Goal: Task Accomplishment & Management: Manage account settings

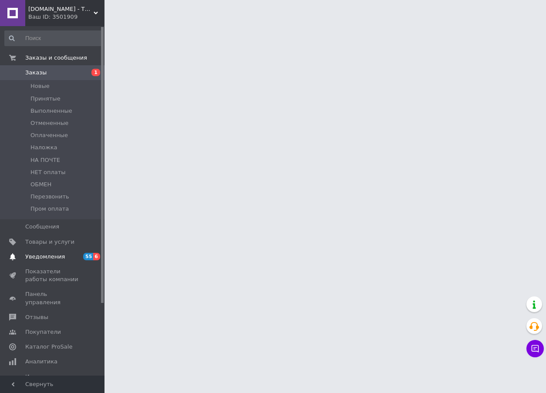
click at [60, 262] on link "Уведомления 55 6" at bounding box center [53, 257] width 107 height 15
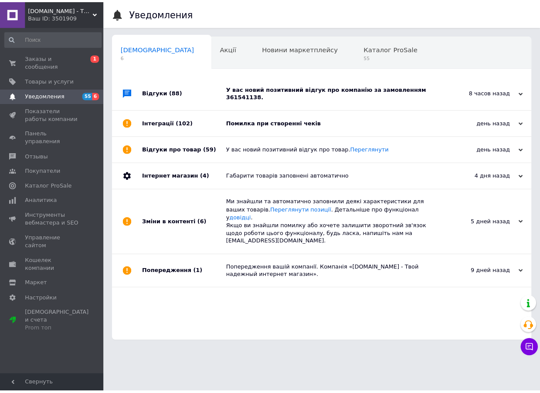
scroll to position [0, 4]
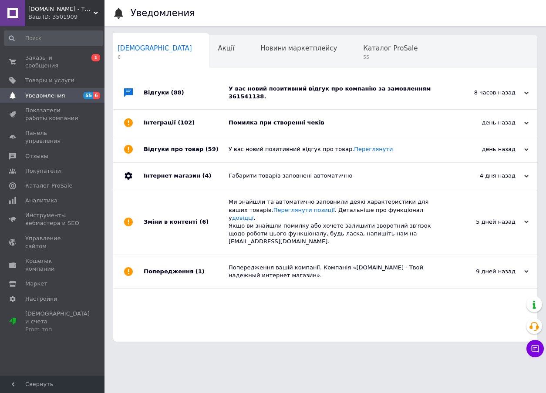
click at [363, 119] on div "Помилка при створенні чеків" at bounding box center [335, 123] width 213 height 8
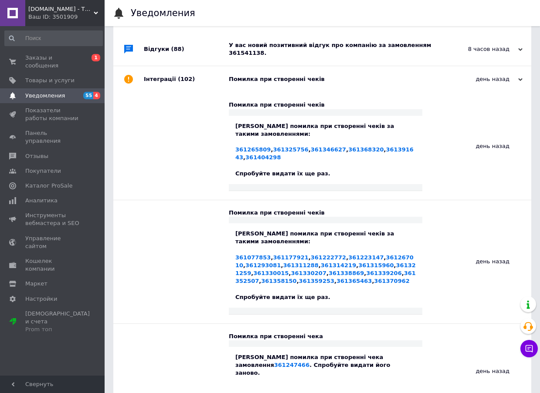
scroll to position [0, 0]
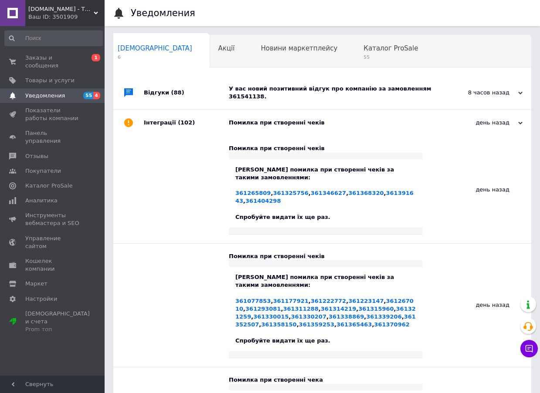
click at [360, 101] on div "У вас новий позитивний відгук про компанію за замовленням 361541138." at bounding box center [332, 92] width 206 height 33
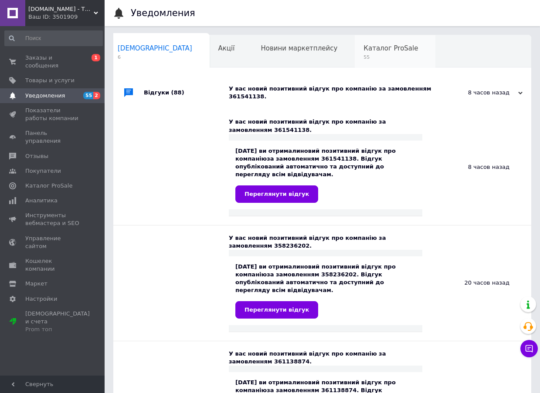
click at [363, 57] on span "55" at bounding box center [390, 57] width 54 height 7
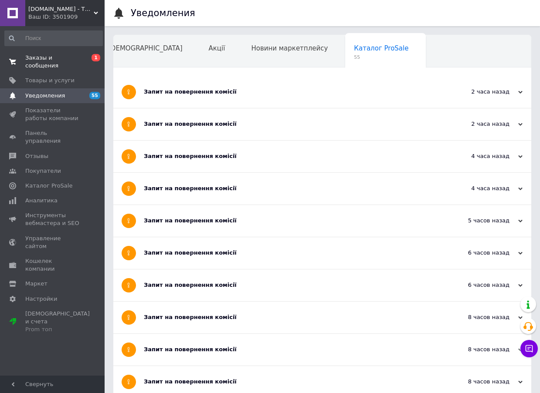
click at [61, 61] on span "Заказы и сообщения" at bounding box center [52, 62] width 55 height 16
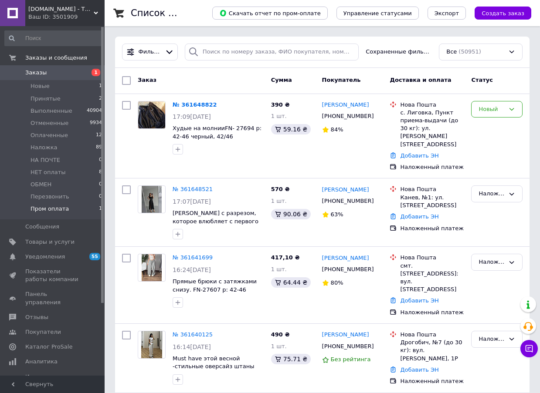
click at [57, 213] on span "Пром оплата" at bounding box center [49, 209] width 38 height 8
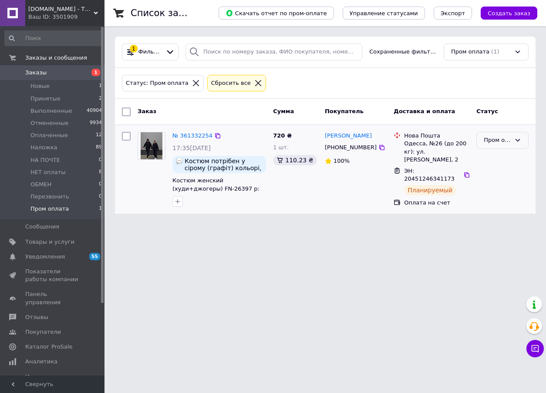
click at [498, 143] on div "Пром оплата" at bounding box center [497, 140] width 27 height 9
click at [499, 203] on li "Оплаченный" at bounding box center [502, 210] width 51 height 25
click at [61, 170] on li "НЕТ оплаты 8" at bounding box center [53, 172] width 107 height 12
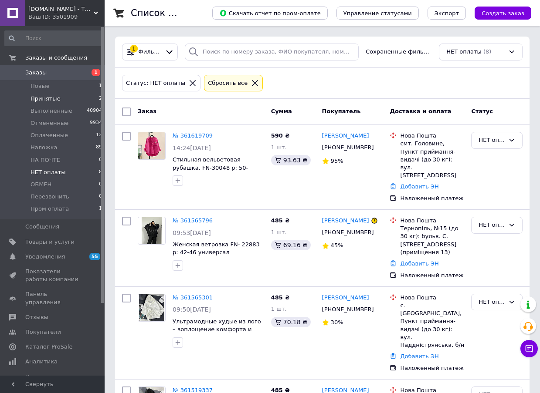
click at [50, 93] on li "Принятые 2" at bounding box center [53, 99] width 107 height 12
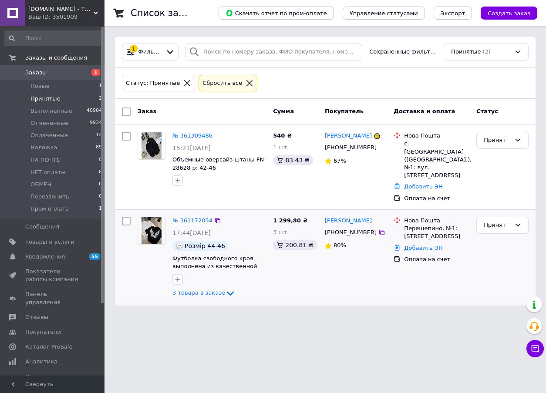
click at [193, 217] on link "№ 361172054" at bounding box center [192, 220] width 40 height 7
click at [183, 133] on link "№ 361309486" at bounding box center [192, 135] width 40 height 7
click at [33, 136] on span "Оплаченные" at bounding box center [48, 136] width 37 height 8
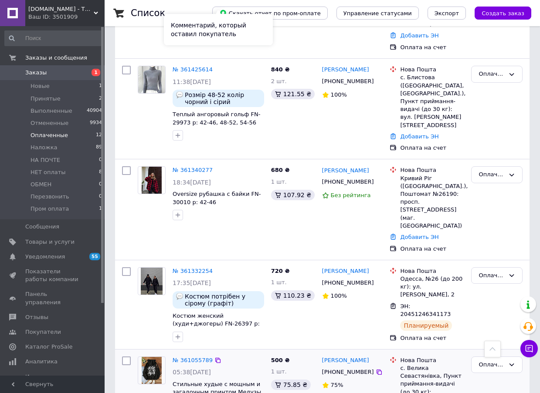
scroll to position [819, 0]
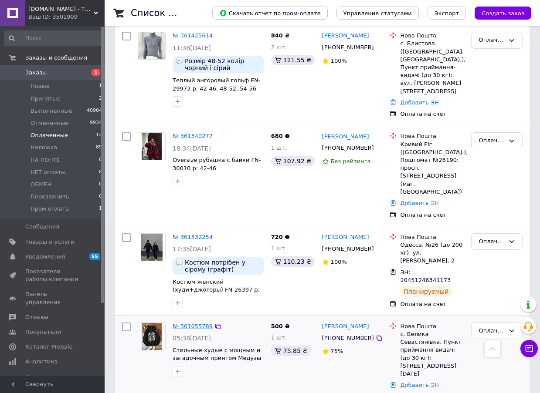
click at [195, 323] on link "№ 361055789" at bounding box center [192, 326] width 40 height 7
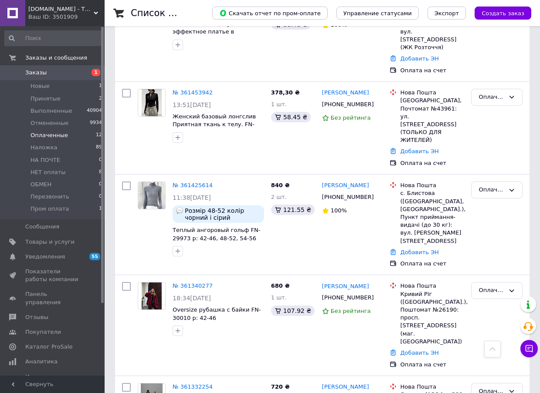
scroll to position [645, 0]
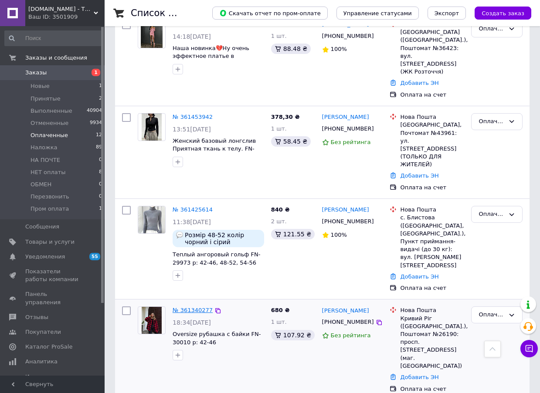
click at [189, 307] on link "№ 361340277" at bounding box center [192, 310] width 40 height 7
click at [204, 206] on link "№ 361425614" at bounding box center [192, 209] width 40 height 7
click at [193, 114] on link "№ 361453942" at bounding box center [192, 117] width 40 height 7
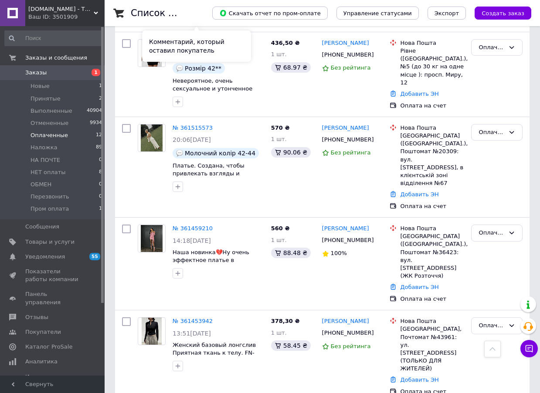
scroll to position [427, 0]
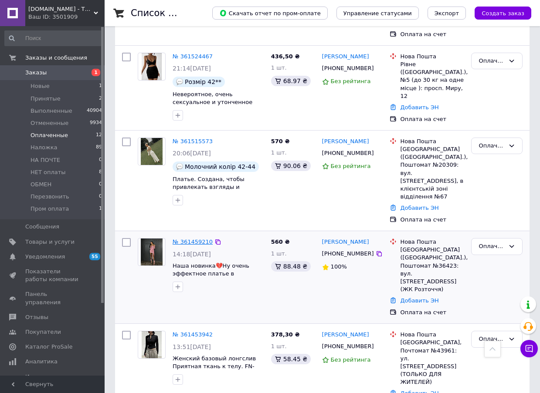
click at [194, 239] on link "№ 361459210" at bounding box center [192, 242] width 40 height 7
click at [196, 138] on link "№ 361515573" at bounding box center [192, 141] width 40 height 7
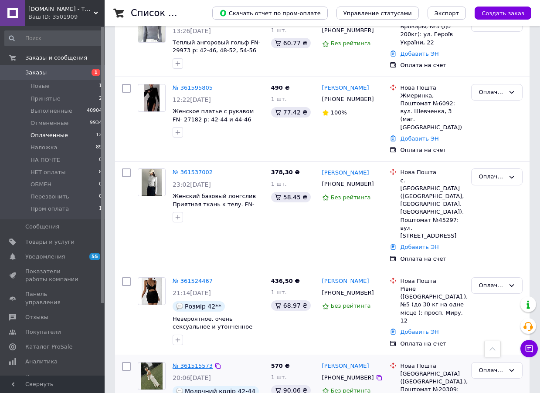
scroll to position [166, 0]
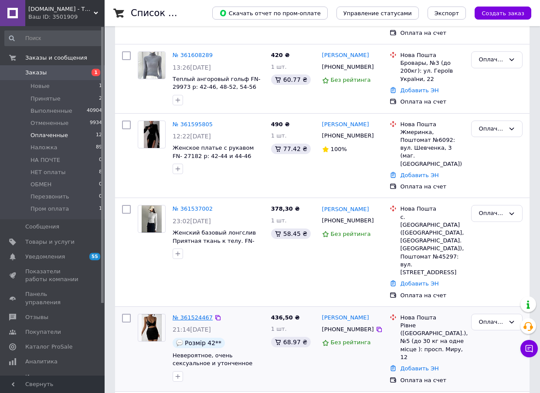
click at [188, 314] on link "№ 361524467" at bounding box center [192, 317] width 40 height 7
click at [189, 206] on link "№ 361537002" at bounding box center [192, 209] width 40 height 7
click at [190, 121] on link "№ 361595805" at bounding box center [192, 124] width 40 height 7
click at [192, 52] on link "№ 361608289" at bounding box center [192, 55] width 40 height 7
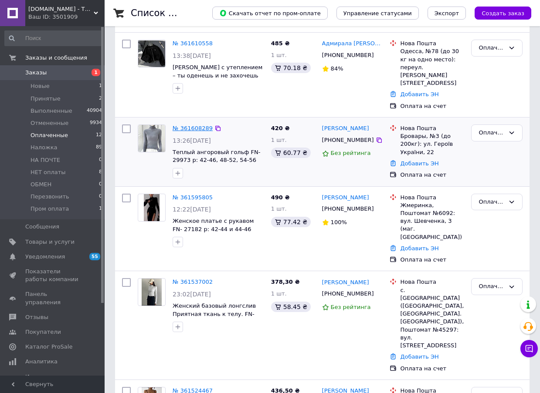
scroll to position [0, 0]
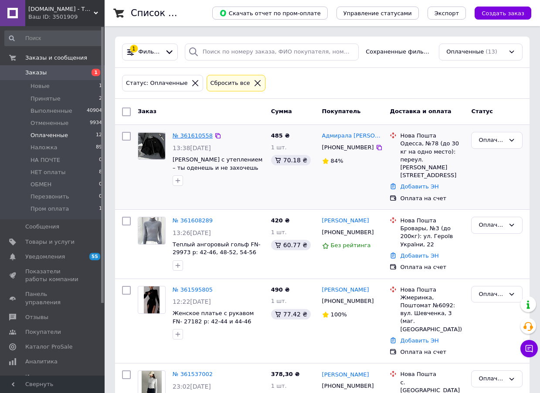
click at [197, 134] on link "№ 361610558" at bounding box center [192, 135] width 40 height 7
click at [70, 151] on li "Наложка 89" at bounding box center [53, 148] width 107 height 12
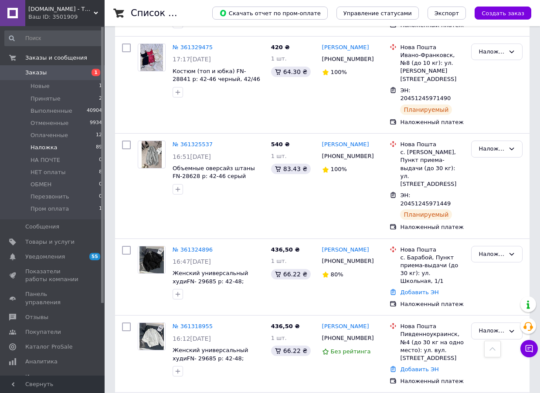
scroll to position [5958, 0]
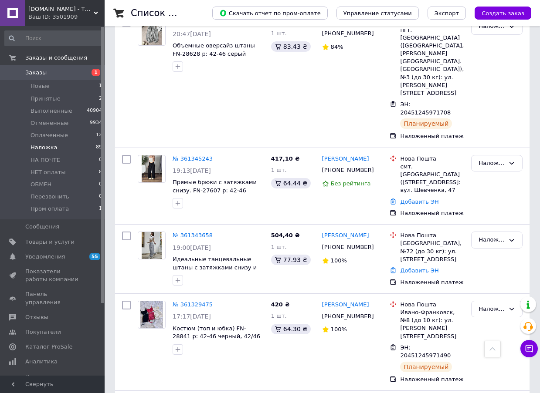
scroll to position [5697, 0]
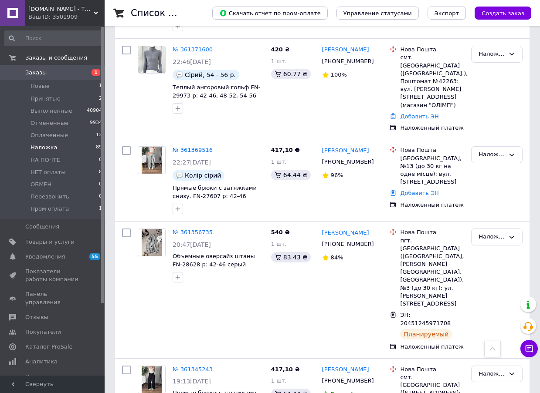
scroll to position [5479, 0]
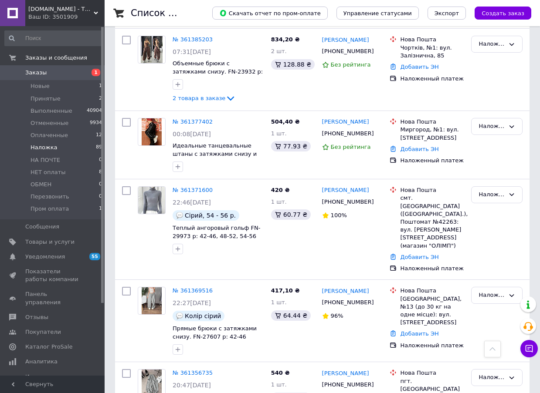
scroll to position [5305, 0]
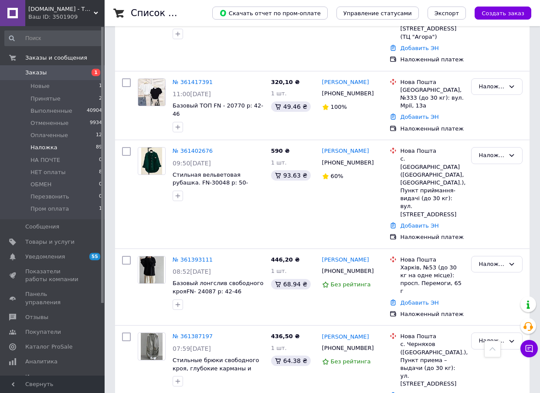
scroll to position [4957, 0]
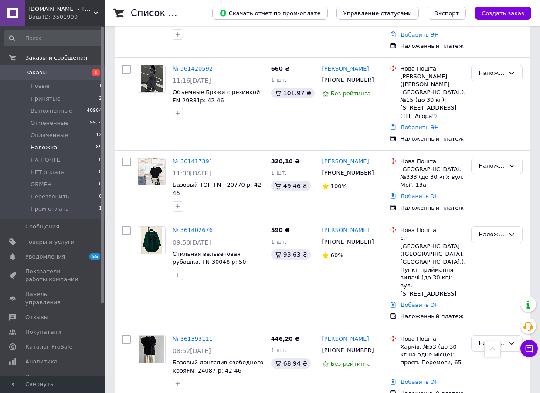
scroll to position [4739, 0]
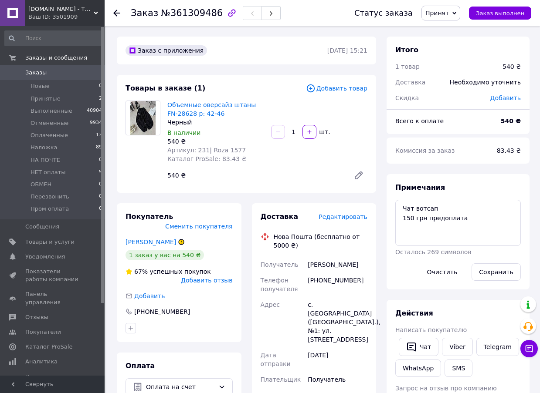
click at [335, 218] on span "Редактировать" at bounding box center [342, 216] width 49 height 7
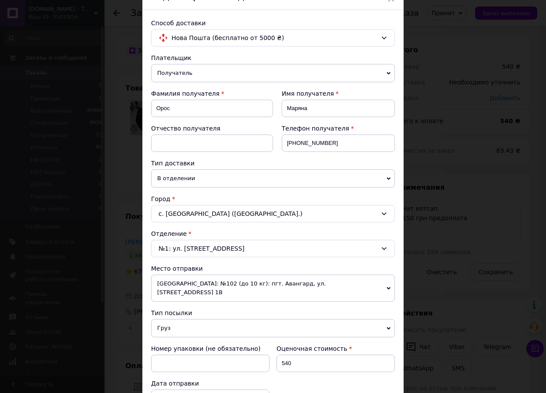
scroll to position [201, 0]
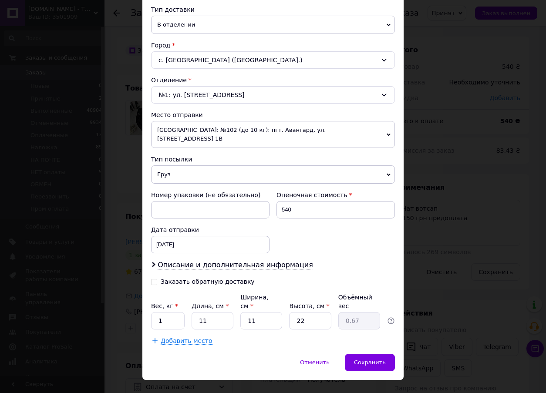
click at [152, 279] on icon at bounding box center [154, 282] width 6 height 6
click at [152, 278] on input "Заказать обратную доставку" at bounding box center [154, 281] width 6 height 6
checkbox input "true"
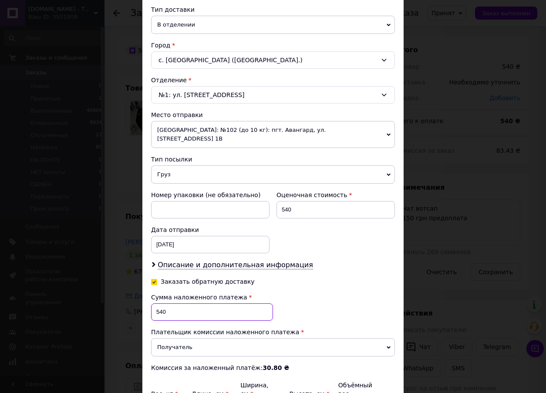
drag, startPoint x: 167, startPoint y: 302, endPoint x: 149, endPoint y: 302, distance: 17.9
click at [149, 302] on div "Способ доставки Нова Пошта (бесплатно от 5000 ₴) Плательщик Получатель Отправит…" at bounding box center [272, 149] width 261 height 586
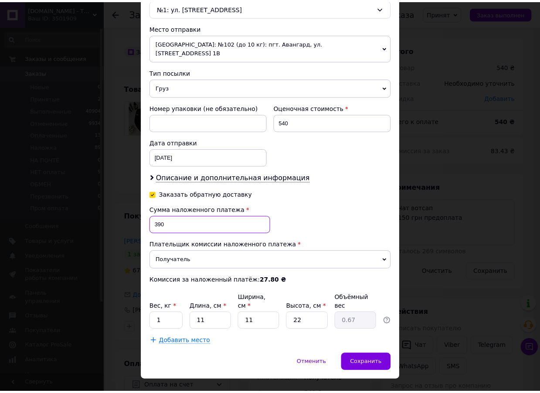
scroll to position [289, 0]
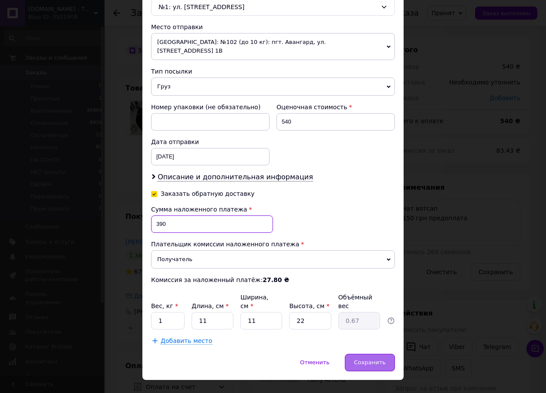
type input "390"
click at [369, 359] on span "Сохранить" at bounding box center [370, 362] width 32 height 7
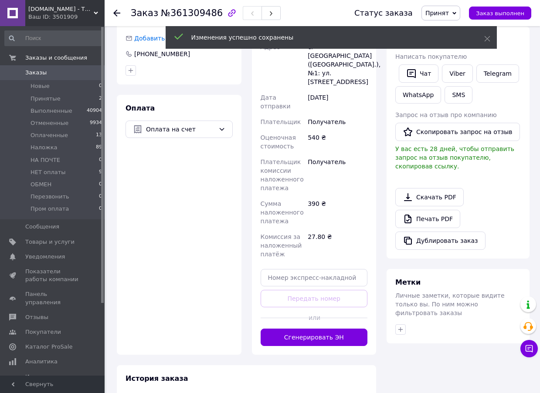
scroll to position [261, 0]
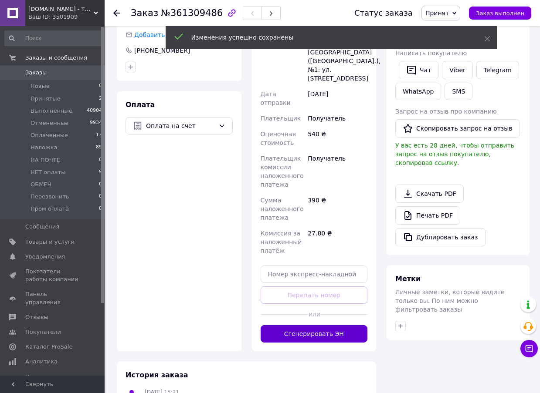
click at [328, 325] on button "Сгенерировать ЭН" at bounding box center [313, 333] width 107 height 17
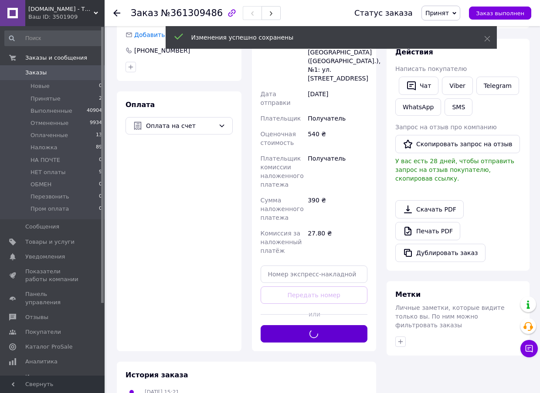
scroll to position [0, 0]
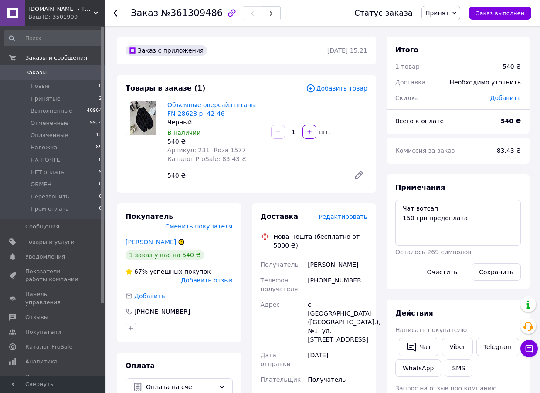
click at [188, 15] on span "№361309486" at bounding box center [192, 13] width 62 height 10
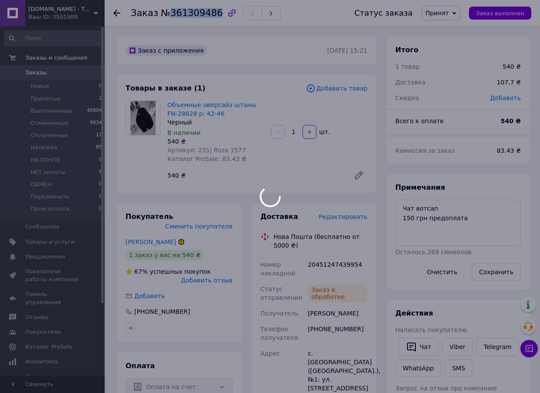
copy span "361309486"
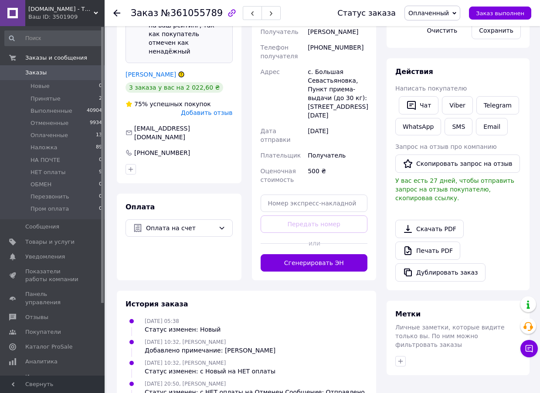
scroll to position [273, 0]
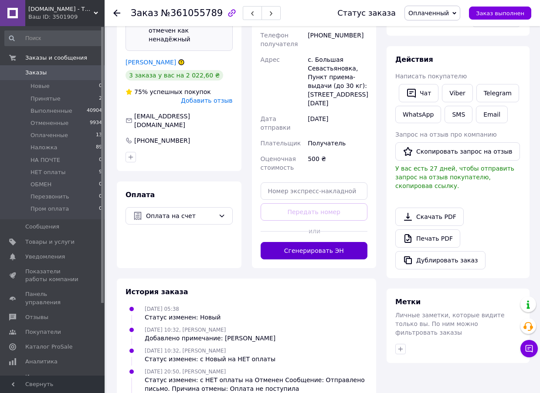
click at [331, 242] on button "Сгенерировать ЭН" at bounding box center [313, 250] width 107 height 17
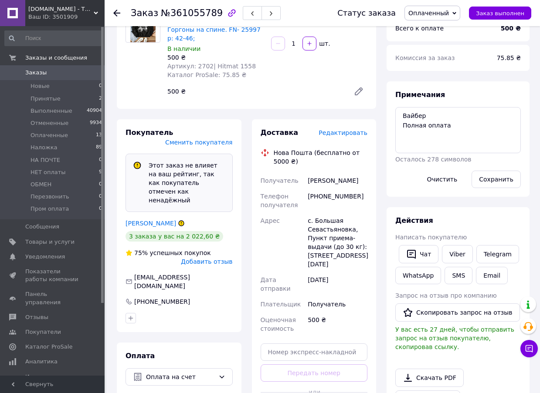
scroll to position [0, 0]
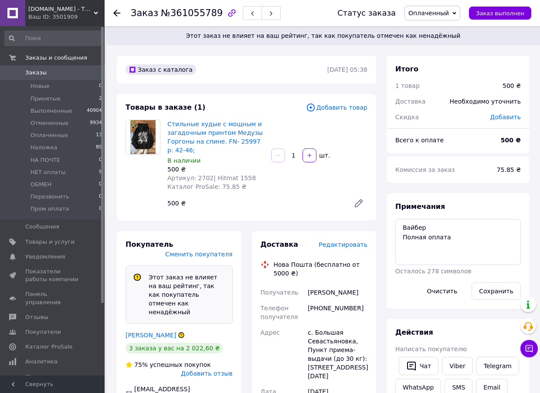
click at [189, 14] on span "№361055789" at bounding box center [192, 13] width 62 height 10
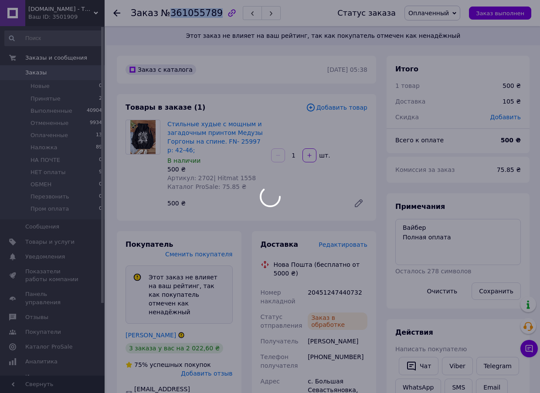
copy span "361055789"
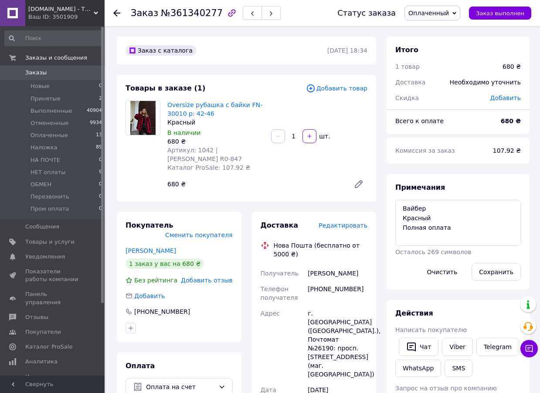
click at [344, 222] on span "Редактировать" at bounding box center [342, 225] width 49 height 7
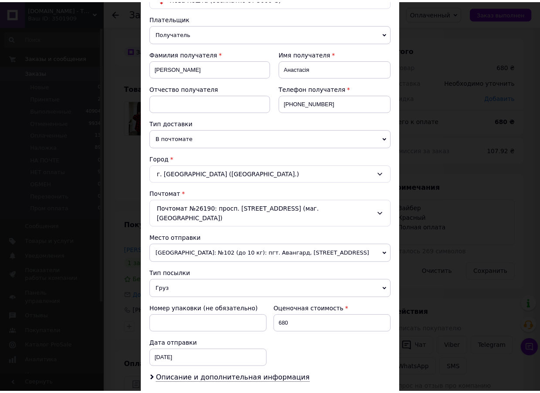
scroll to position [201, 0]
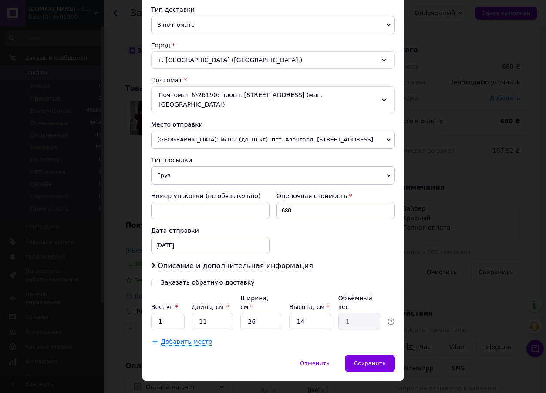
click at [431, 217] on div "× Редактирование доставки Способ доставки Нова Пошта (бесплатно от 5000 ₴) Плат…" at bounding box center [273, 196] width 546 height 393
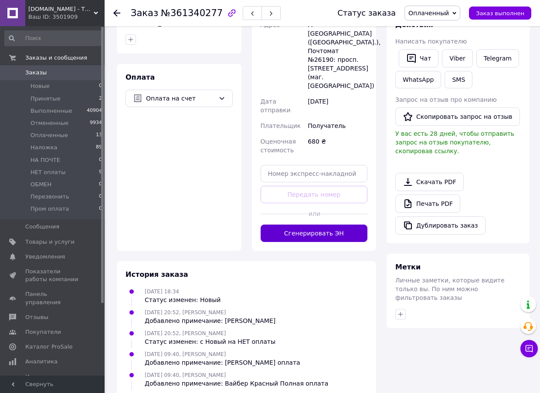
click at [327, 225] on button "Сгенерировать ЭН" at bounding box center [313, 233] width 107 height 17
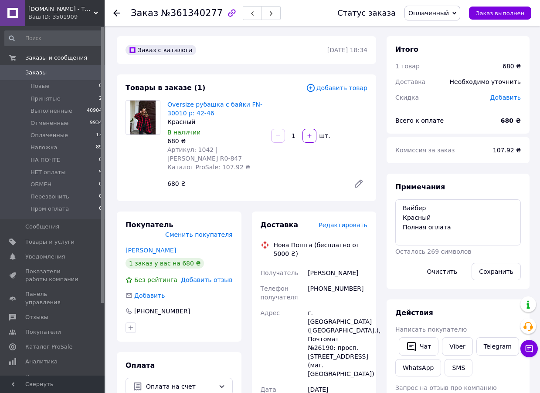
scroll to position [0, 0]
click at [195, 16] on span "№361340277" at bounding box center [192, 13] width 62 height 10
copy span "361340277"
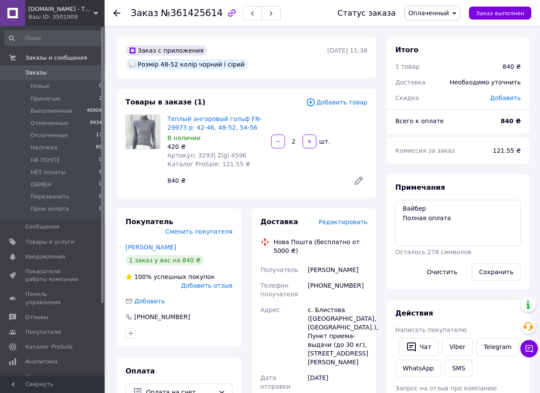
click at [343, 219] on span "Редактировать" at bounding box center [342, 222] width 49 height 7
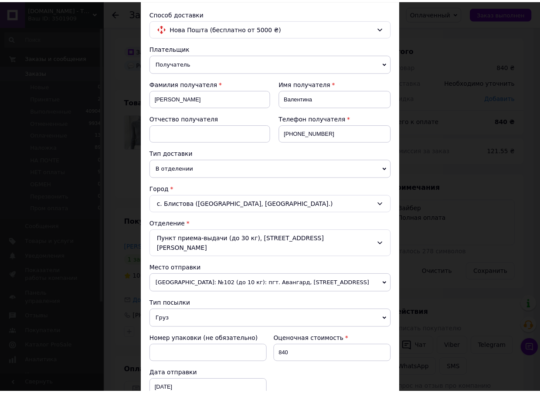
scroll to position [201, 0]
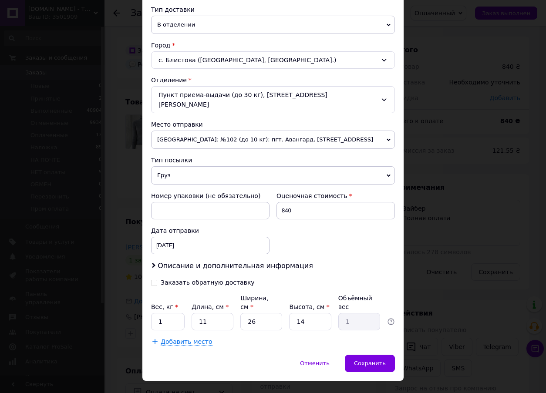
click at [423, 206] on div "× Редактирование доставки Способ доставки Нова Пошта (бесплатно от 5000 ₴) Плат…" at bounding box center [273, 196] width 546 height 393
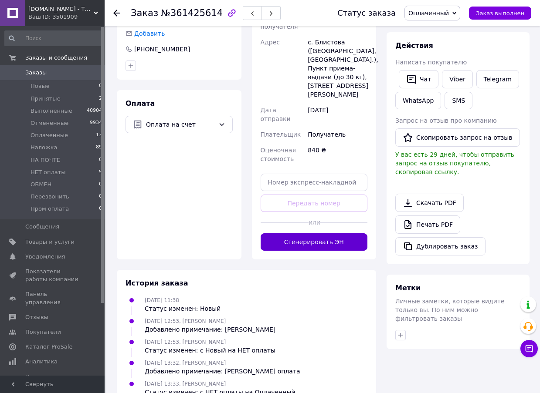
click at [308, 233] on button "Сгенерировать ЭН" at bounding box center [313, 241] width 107 height 17
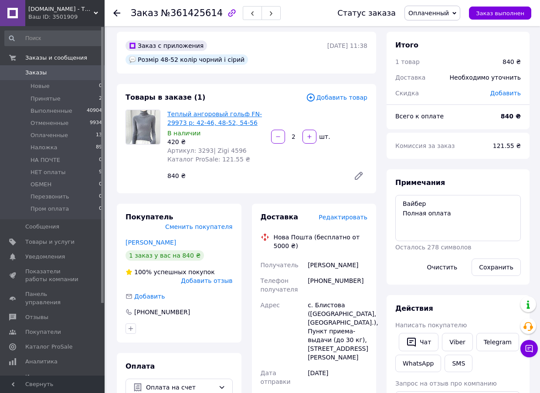
scroll to position [0, 0]
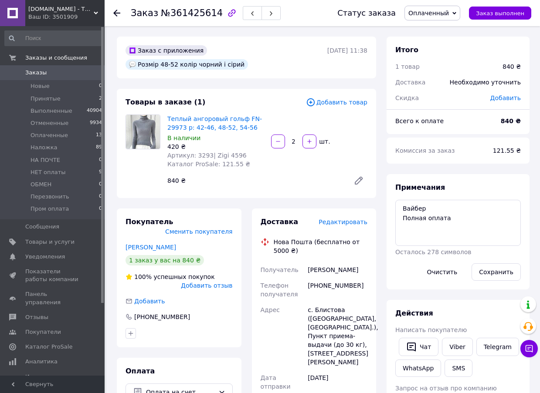
click at [198, 15] on span "№361425614" at bounding box center [192, 13] width 62 height 10
copy span "361425614"
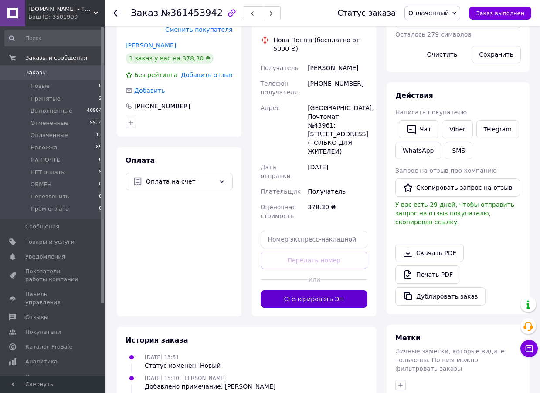
click at [335, 291] on button "Сгенерировать ЭН" at bounding box center [313, 299] width 107 height 17
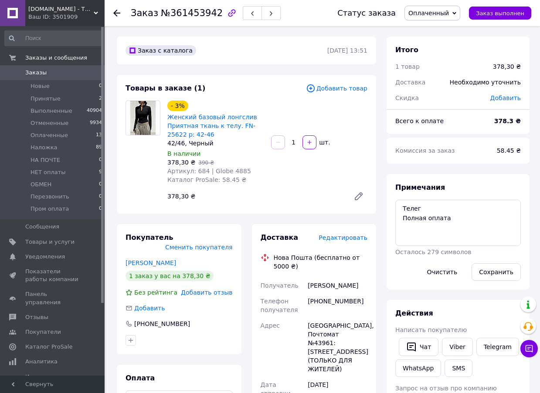
click at [207, 14] on span "№361453942" at bounding box center [192, 13] width 62 height 10
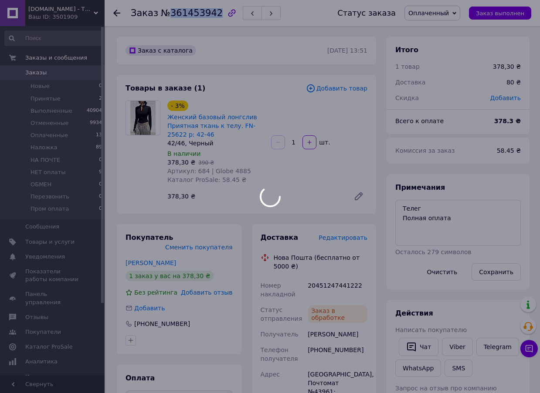
copy span "361453942"
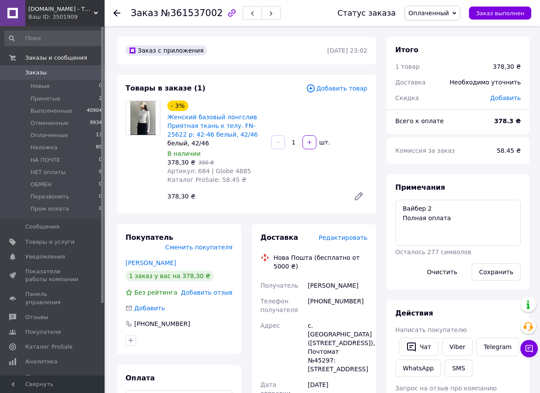
click at [335, 237] on span "Редактировать" at bounding box center [342, 237] width 49 height 7
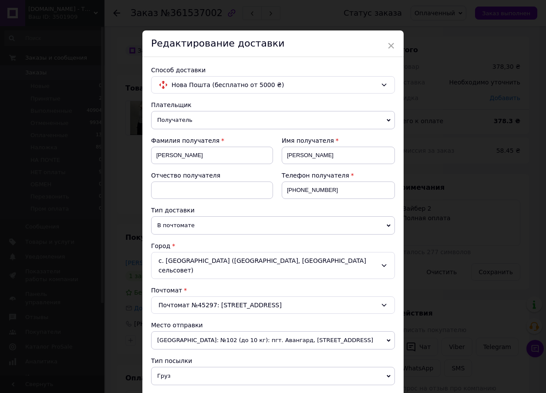
scroll to position [201, 0]
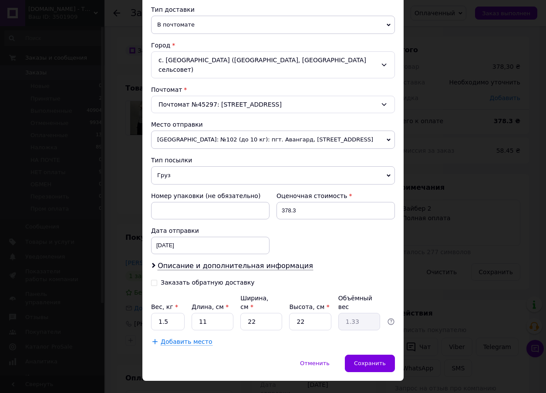
click at [402, 226] on div "× Редактирование доставки Способ доставки Нова Пошта (бесплатно от 5000 ₴) Плат…" at bounding box center [273, 196] width 546 height 393
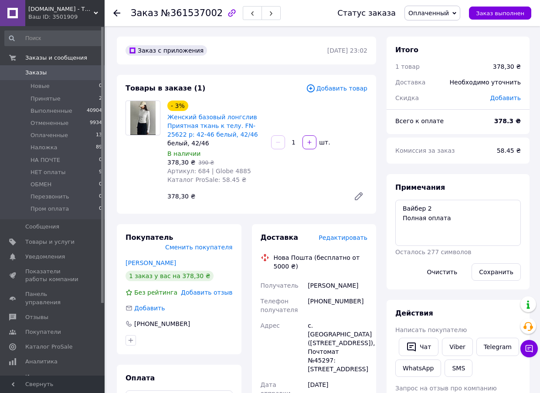
click at [348, 239] on span "Редактировать" at bounding box center [342, 237] width 49 height 7
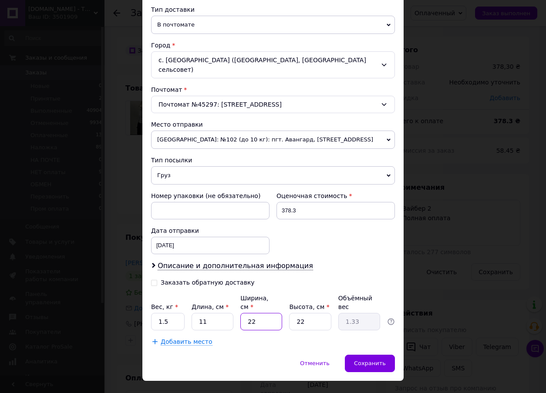
drag, startPoint x: 253, startPoint y: 304, endPoint x: 241, endPoint y: 304, distance: 11.8
click at [241, 313] on input "22" at bounding box center [261, 321] width 42 height 17
type input "1"
type input "0.1"
type input "11"
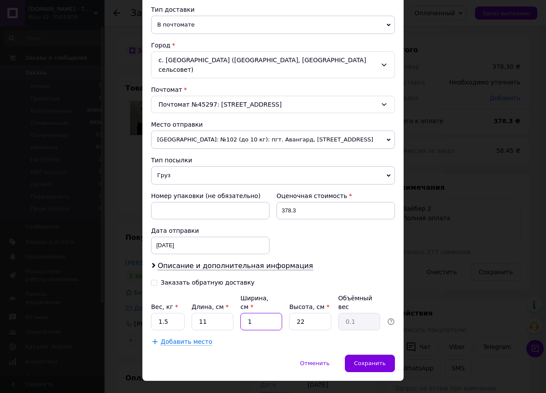
type input "0.67"
type input "11"
drag, startPoint x: 158, startPoint y: 305, endPoint x: 168, endPoint y: 305, distance: 10.5
click at [168, 313] on input "1.5" at bounding box center [168, 321] width 34 height 17
type input "1"
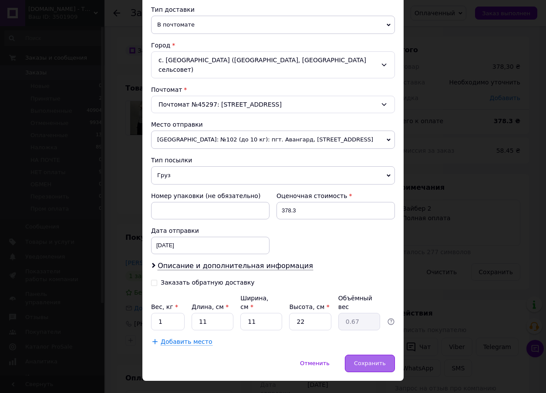
click at [364, 360] on span "Сохранить" at bounding box center [370, 363] width 32 height 7
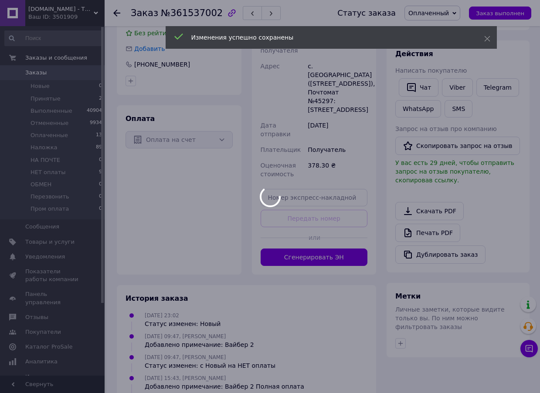
scroll to position [261, 0]
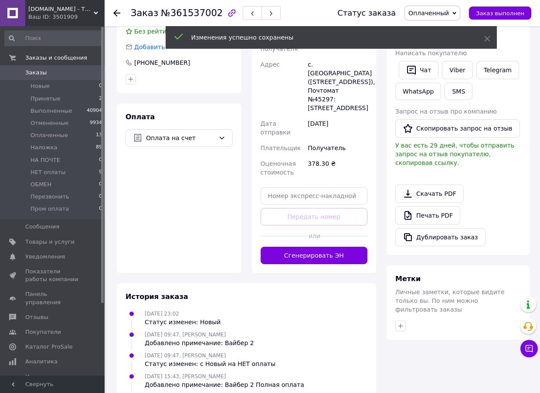
click at [321, 254] on button "Сгенерировать ЭН" at bounding box center [313, 255] width 107 height 17
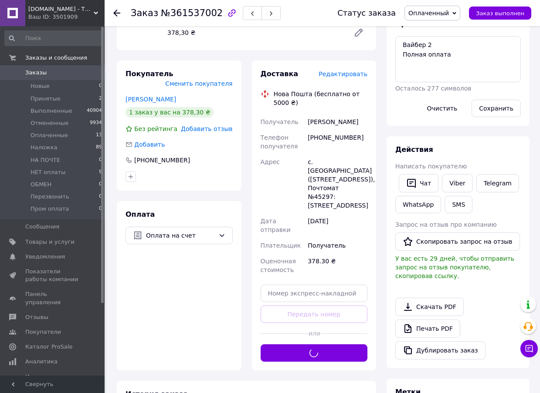
scroll to position [0, 0]
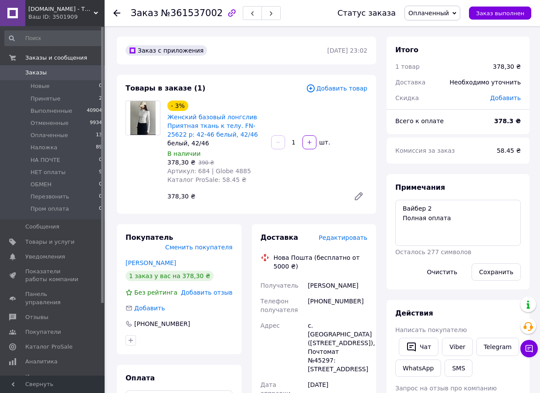
click at [196, 9] on span "№361537002" at bounding box center [192, 13] width 62 height 10
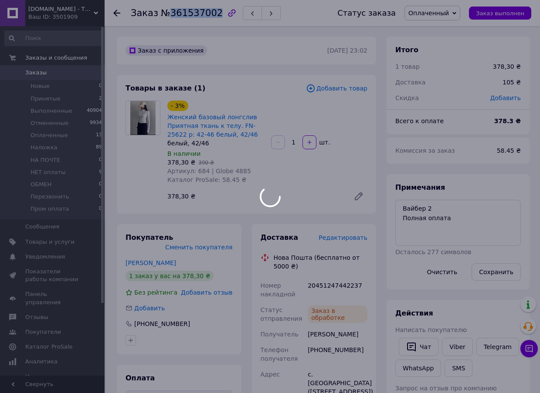
click at [196, 9] on span "№361537002" at bounding box center [192, 13] width 62 height 10
copy span "361537002"
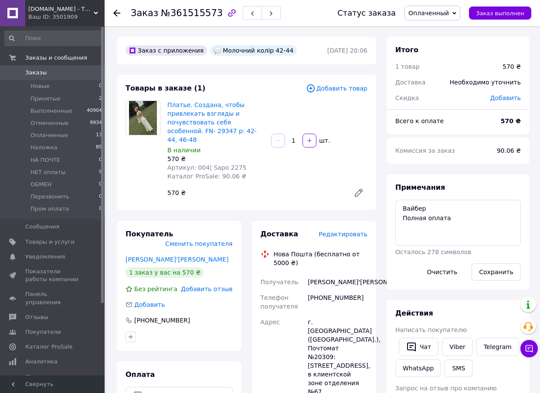
click at [327, 231] on span "Редактировать" at bounding box center [342, 234] width 49 height 7
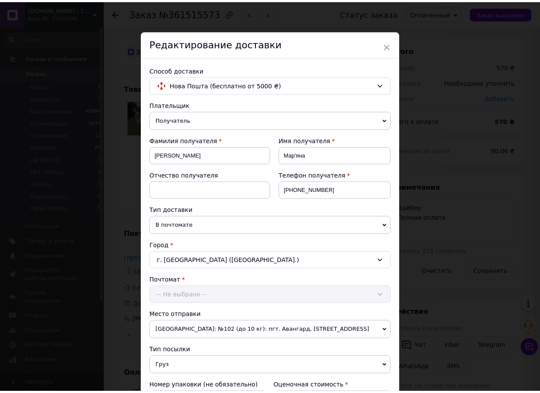
scroll to position [201, 0]
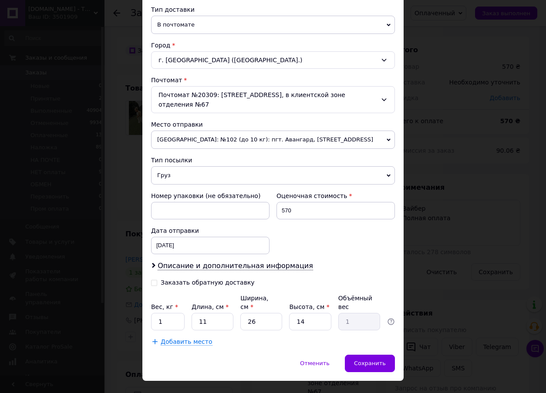
click at [437, 209] on div "× Редактирование доставки Способ доставки Нова Пошта (бесплатно от 5000 ₴) Плат…" at bounding box center [273, 196] width 546 height 393
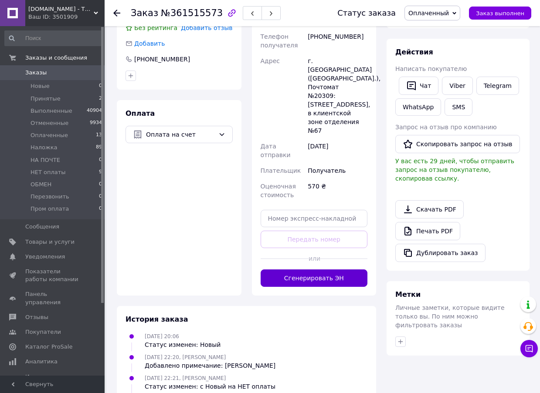
click at [328, 270] on button "Сгенерировать ЭН" at bounding box center [313, 278] width 107 height 17
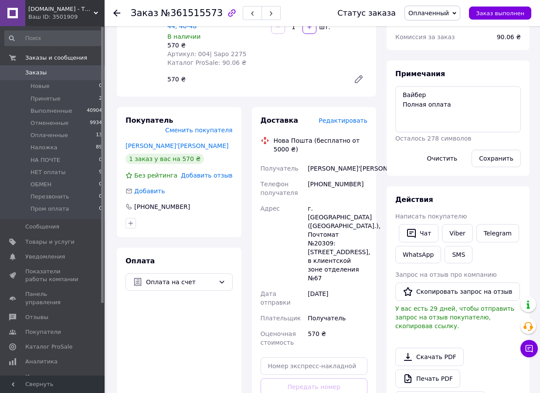
scroll to position [0, 0]
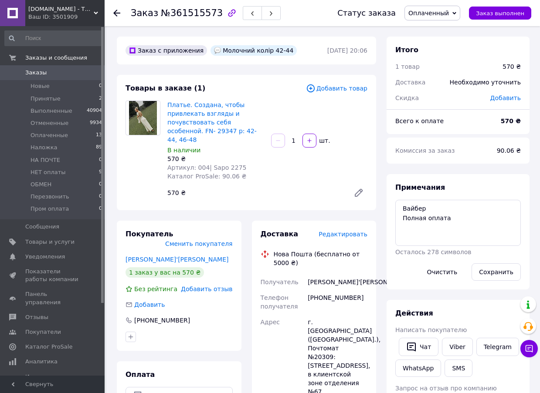
click at [190, 13] on span "№361515573" at bounding box center [192, 13] width 62 height 10
copy span "361515573"
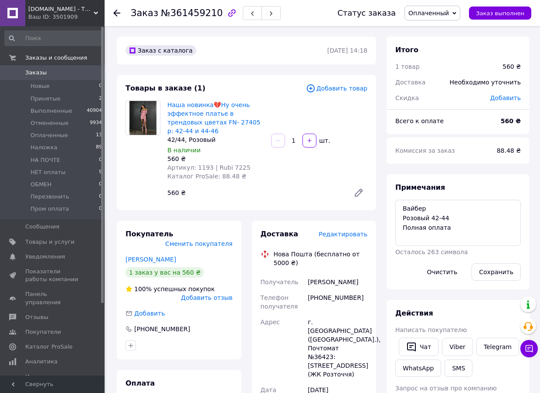
click at [349, 231] on span "Редактировать" at bounding box center [342, 234] width 49 height 7
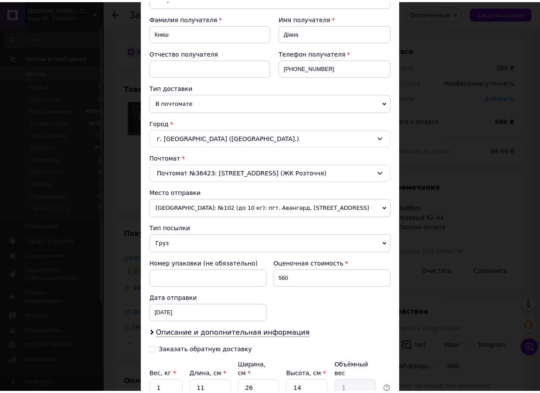
scroll to position [201, 0]
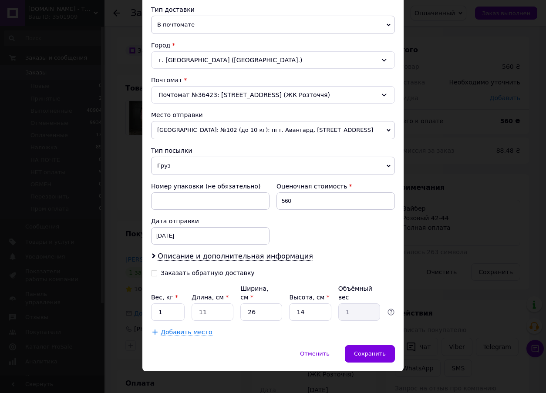
click at [468, 200] on div "× Редактирование доставки Способ доставки Нова Пошта (бесплатно от 5000 ₴) Плат…" at bounding box center [273, 196] width 546 height 393
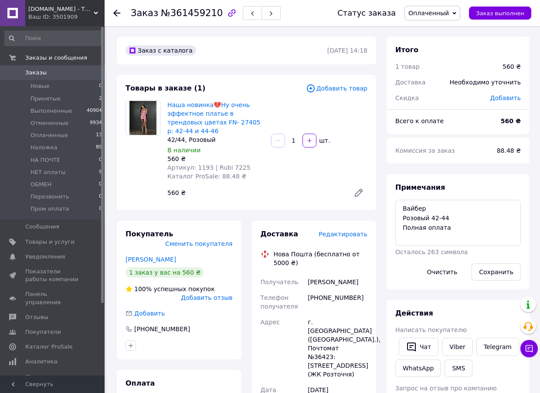
scroll to position [261, 0]
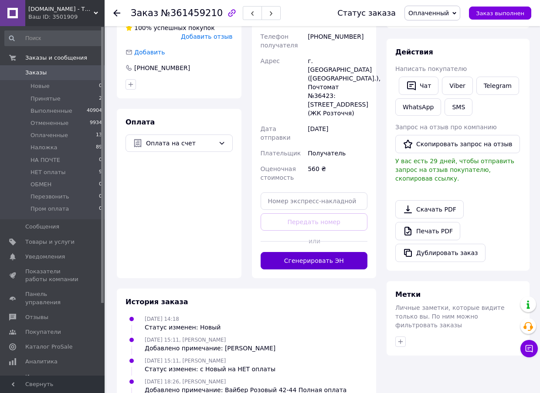
click at [317, 252] on button "Сгенерировать ЭН" at bounding box center [313, 260] width 107 height 17
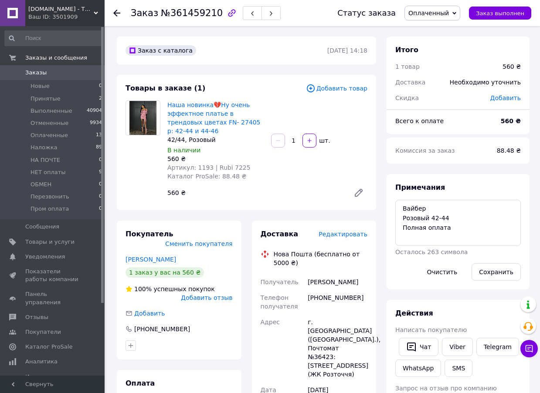
click at [197, 11] on span "№361459210" at bounding box center [192, 13] width 62 height 10
copy span "361459210"
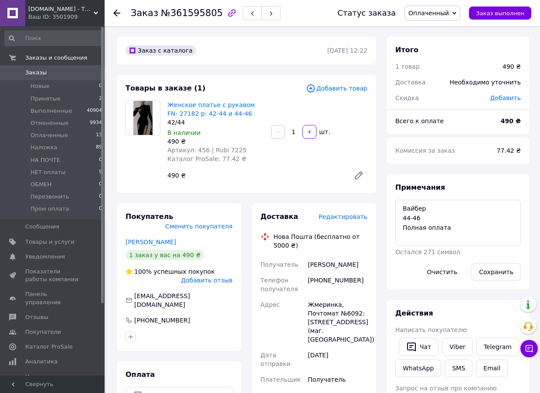
click at [345, 215] on span "Редактировать" at bounding box center [342, 216] width 49 height 7
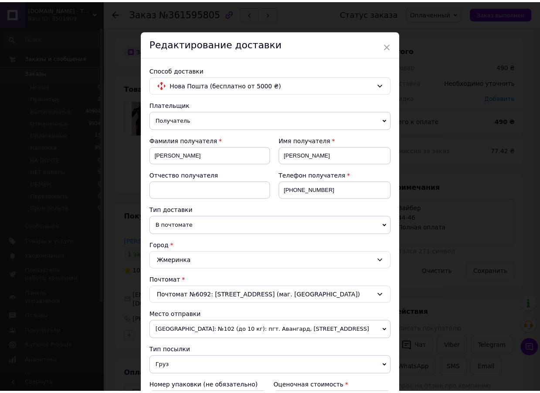
scroll to position [201, 0]
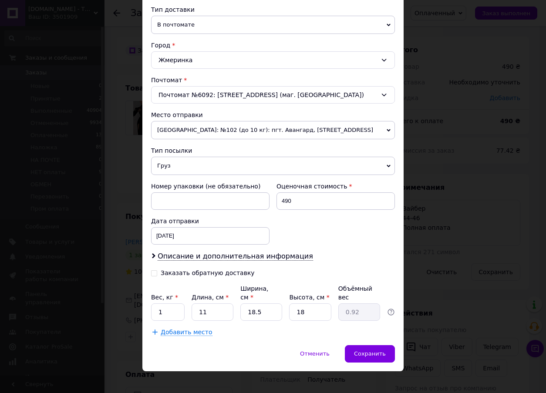
click at [426, 216] on div "× Редактирование доставки Способ доставки Нова Пошта (бесплатно от 5000 ₴) Плат…" at bounding box center [273, 196] width 546 height 393
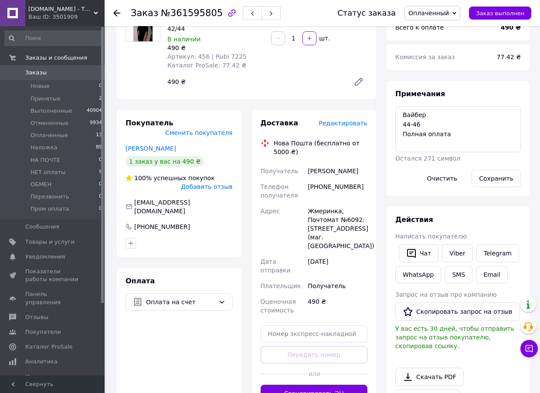
scroll to position [271, 0]
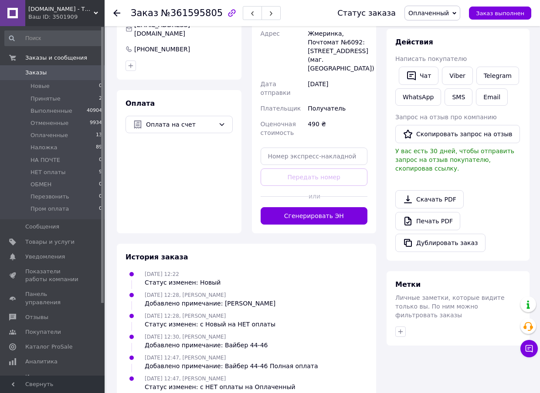
drag, startPoint x: 297, startPoint y: 183, endPoint x: 310, endPoint y: 194, distance: 17.3
click at [297, 186] on div at bounding box center [284, 196] width 48 height 21
click at [310, 207] on button "Сгенерировать ЭН" at bounding box center [313, 215] width 107 height 17
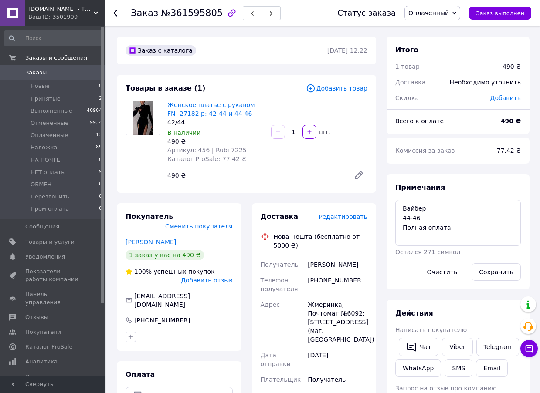
click at [189, 10] on span "№361595805" at bounding box center [192, 13] width 62 height 10
copy span "361595805"
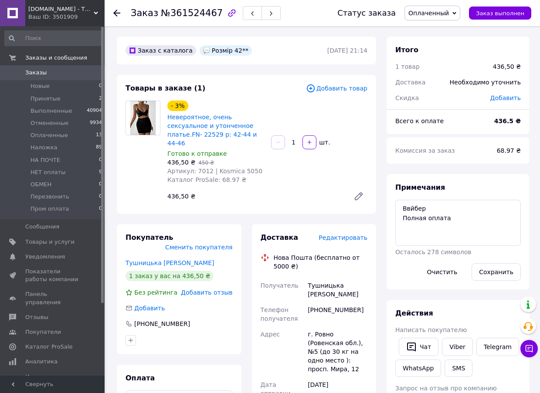
click at [343, 234] on span "Редактировать" at bounding box center [342, 237] width 49 height 7
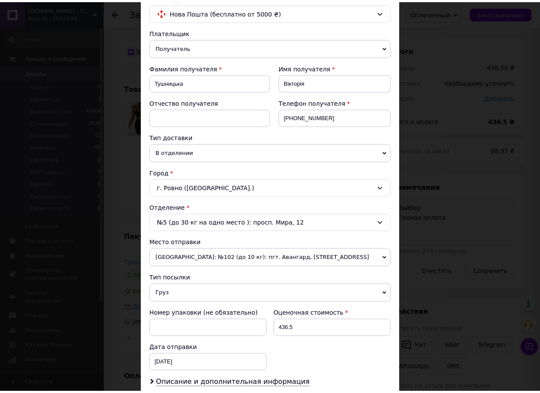
scroll to position [201, 0]
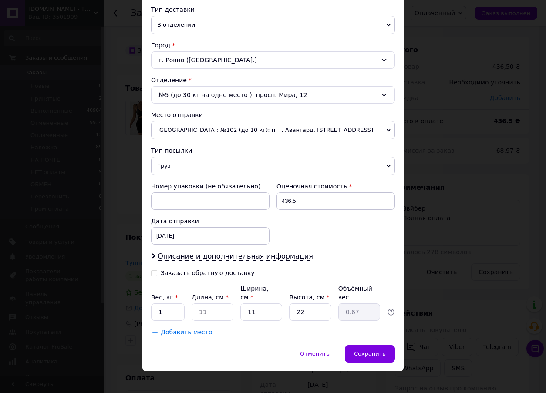
click at [446, 211] on div "× Редактирование доставки Способ доставки Нова Пошта (бесплатно от 5000 ₴) Плат…" at bounding box center [273, 196] width 546 height 393
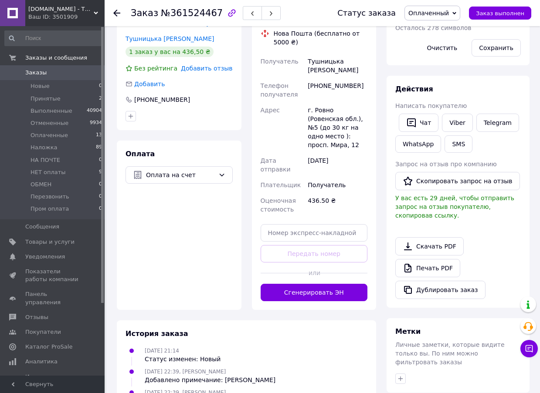
scroll to position [261, 0]
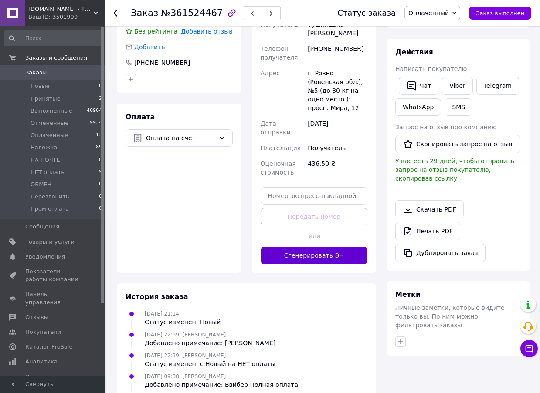
click at [311, 247] on button "Сгенерировать ЭН" at bounding box center [313, 255] width 107 height 17
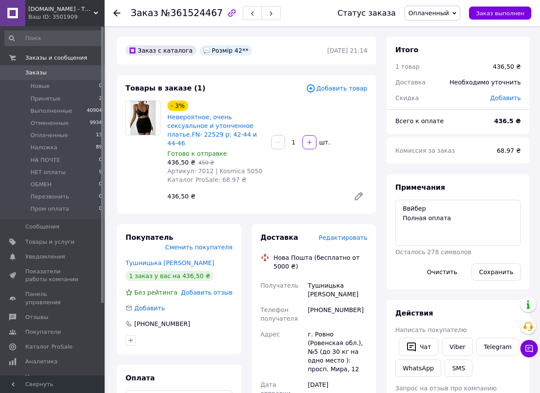
click at [186, 18] on span "№361524467" at bounding box center [192, 13] width 62 height 10
copy span "361524467"
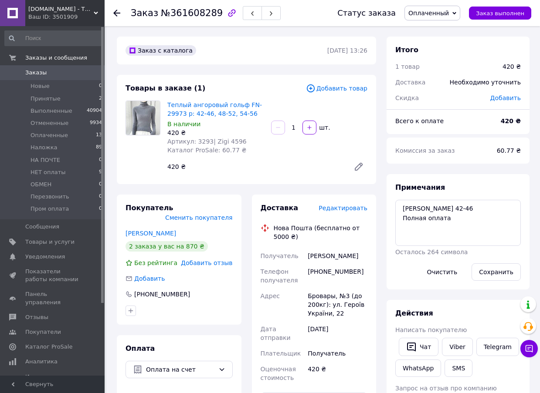
click at [331, 208] on span "Редактировать" at bounding box center [342, 208] width 49 height 7
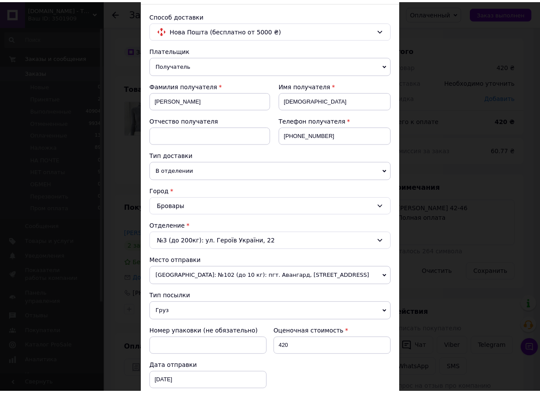
scroll to position [201, 0]
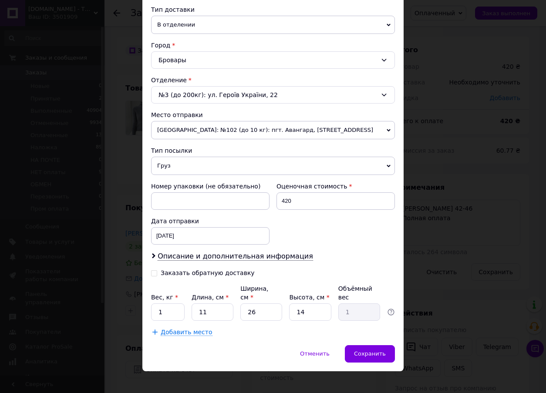
click at [439, 209] on div "× Редактирование доставки Способ доставки Нова Пошта (бесплатно от 5000 ₴) Плат…" at bounding box center [273, 196] width 546 height 393
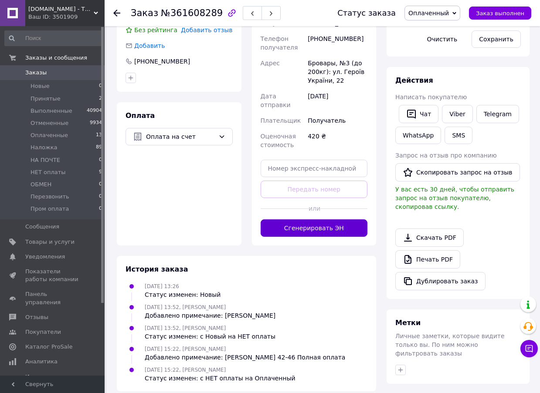
click at [302, 220] on button "Сгенерировать ЭН" at bounding box center [313, 228] width 107 height 17
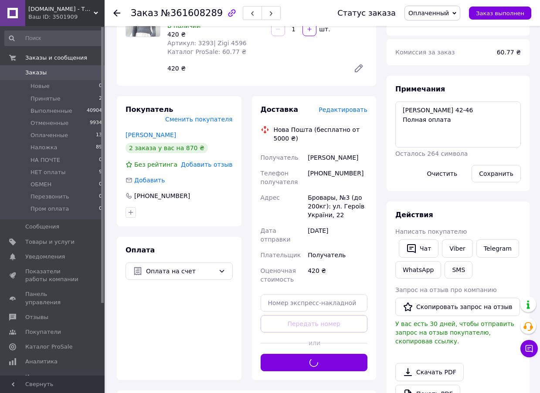
scroll to position [0, 0]
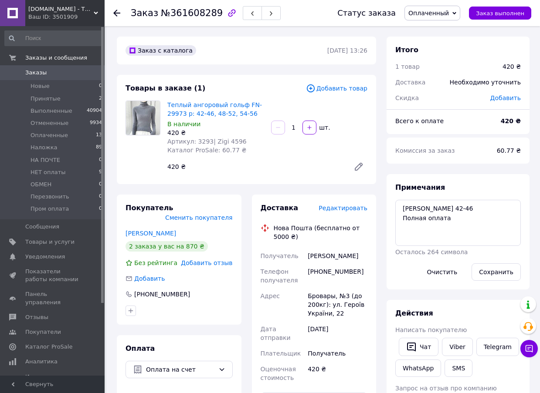
click at [180, 15] on span "№361608289" at bounding box center [192, 13] width 62 height 10
copy span "361608289"
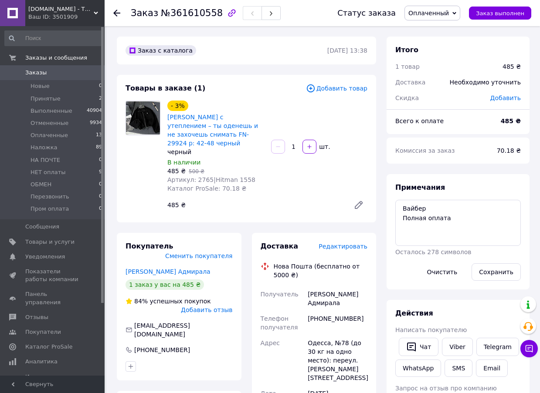
click at [347, 243] on span "Редактировать" at bounding box center [342, 246] width 49 height 7
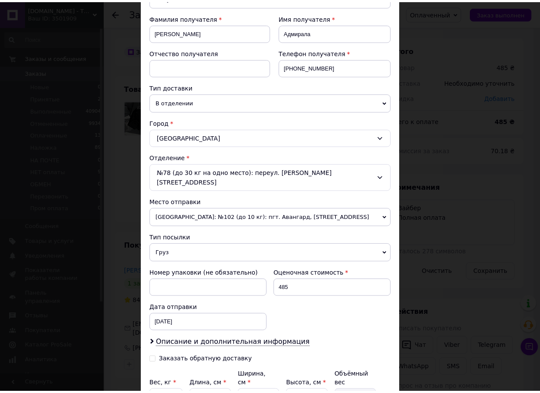
scroll to position [201, 0]
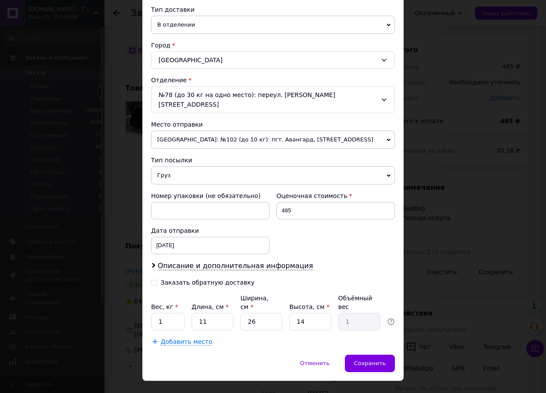
click at [430, 232] on div "× Редактирование доставки Способ доставки Нова Пошта (бесплатно от 5000 ₴) Плат…" at bounding box center [273, 196] width 546 height 393
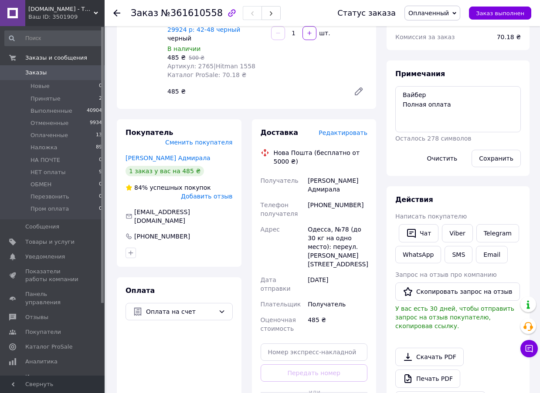
scroll to position [261, 0]
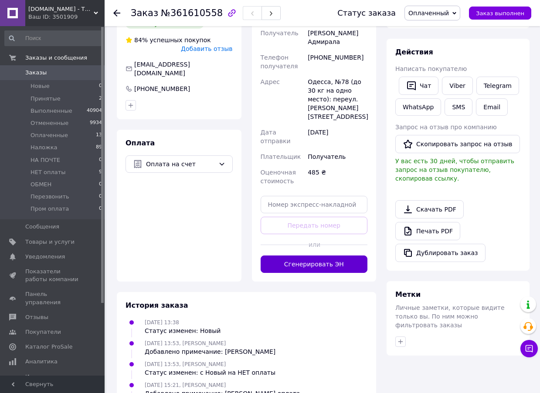
click at [321, 256] on button "Сгенерировать ЭН" at bounding box center [313, 264] width 107 height 17
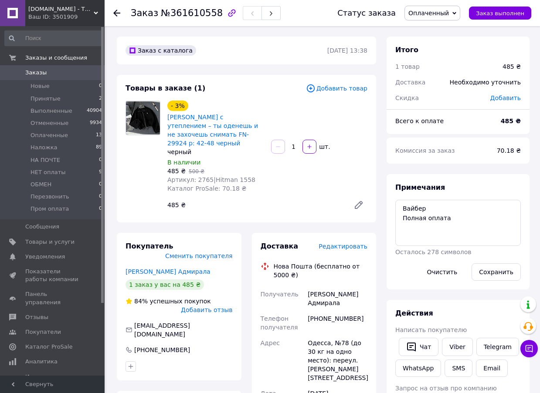
click at [195, 14] on span "№361610558" at bounding box center [192, 13] width 62 height 10
copy span "361610558"
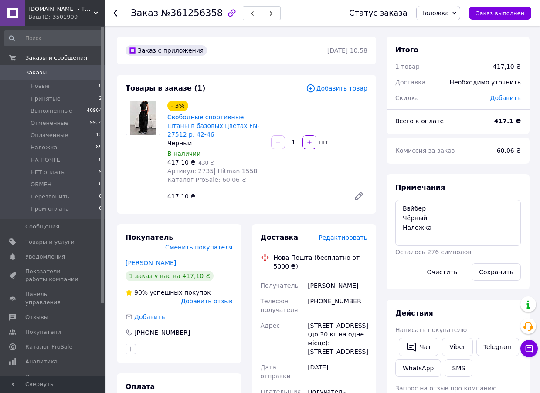
click at [342, 234] on span "Редактировать" at bounding box center [342, 237] width 49 height 7
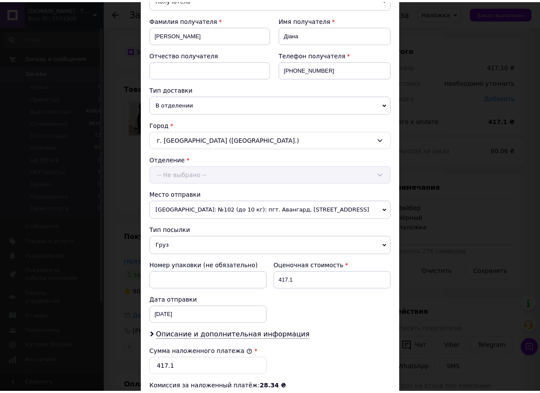
scroll to position [271, 0]
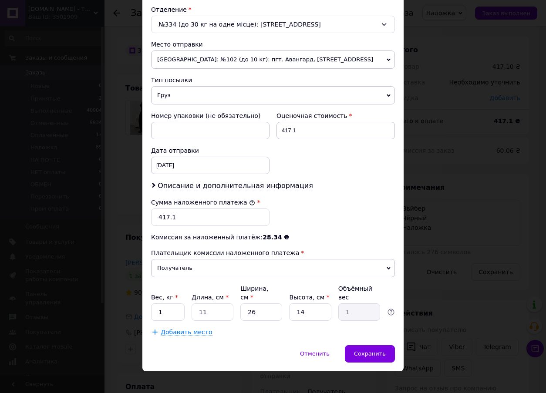
click at [425, 219] on div "× Редактирование доставки Способ доставки Нова Пошта (бесплатно от 5000 ₴) Плат…" at bounding box center [273, 196] width 546 height 393
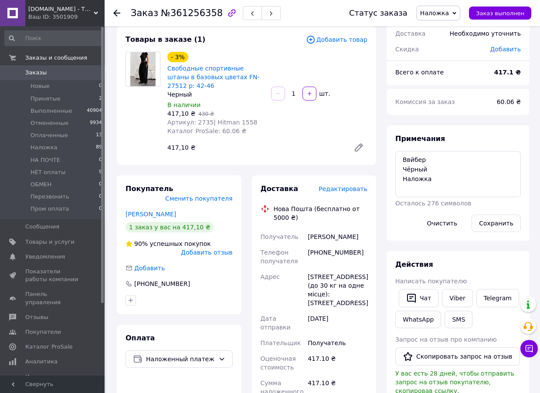
scroll to position [218, 0]
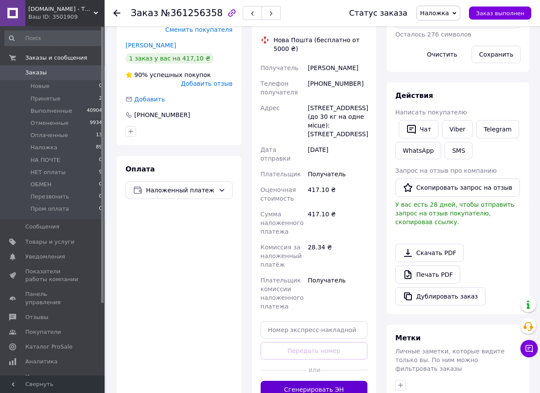
click at [351, 381] on button "Сгенерировать ЭН" at bounding box center [313, 389] width 107 height 17
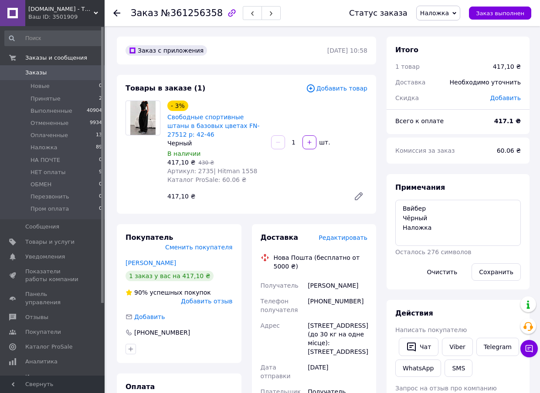
click at [183, 15] on span "№361256358" at bounding box center [192, 13] width 62 height 10
copy span "361256358"
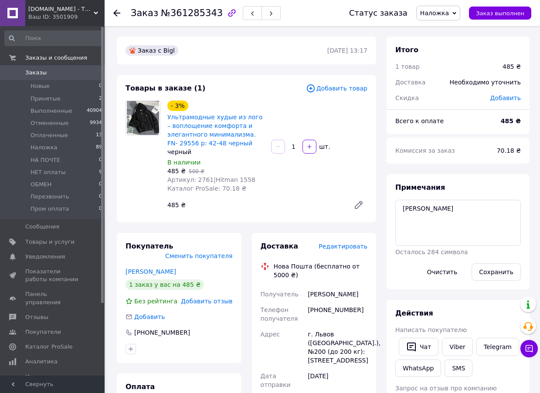
click at [356, 250] on span "Редактировать" at bounding box center [342, 246] width 49 height 7
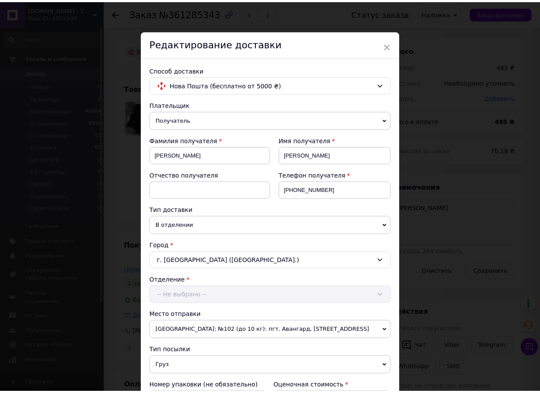
scroll to position [271, 0]
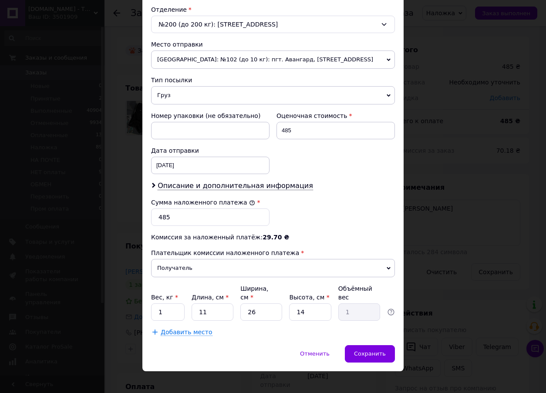
click at [444, 233] on div "× Редактирование доставки Способ доставки Нова Пошта (бесплатно от 5000 ₴) Плат…" at bounding box center [273, 196] width 546 height 393
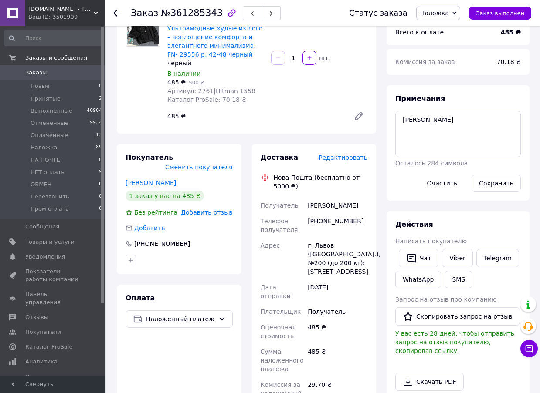
scroll to position [218, 0]
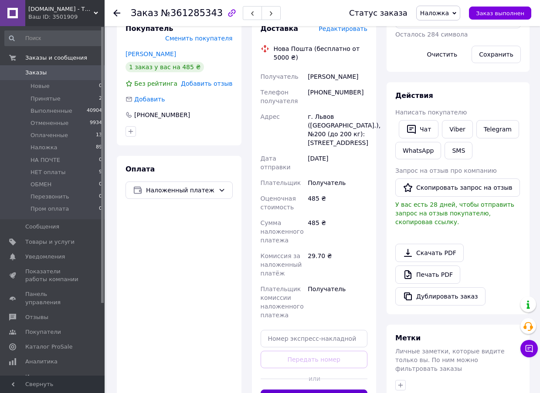
click at [336, 390] on button "Сгенерировать ЭН" at bounding box center [313, 398] width 107 height 17
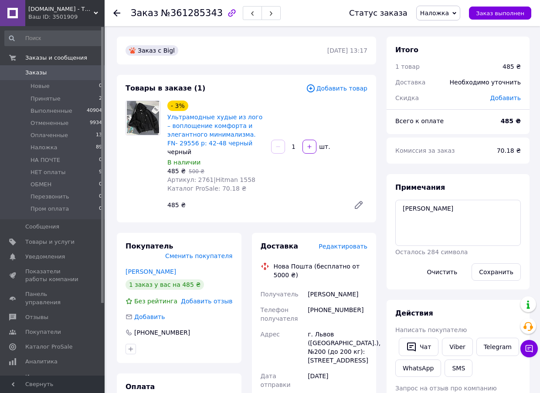
click at [187, 12] on span "№361285343" at bounding box center [192, 13] width 62 height 10
copy span "361285343"
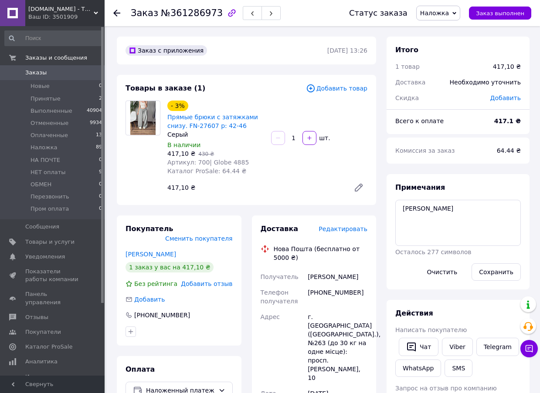
click at [348, 230] on span "Редактировать" at bounding box center [342, 229] width 49 height 7
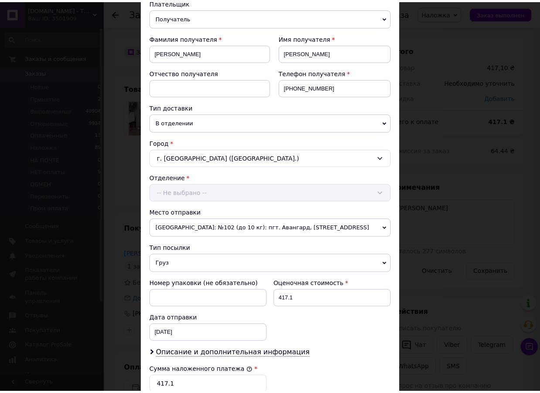
scroll to position [271, 0]
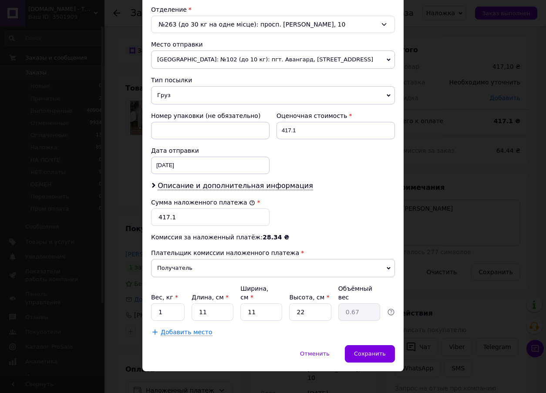
click at [462, 227] on div "× Редактирование доставки Способ доставки Нова Пошта (бесплатно от 5000 ₴) Плат…" at bounding box center [273, 196] width 546 height 393
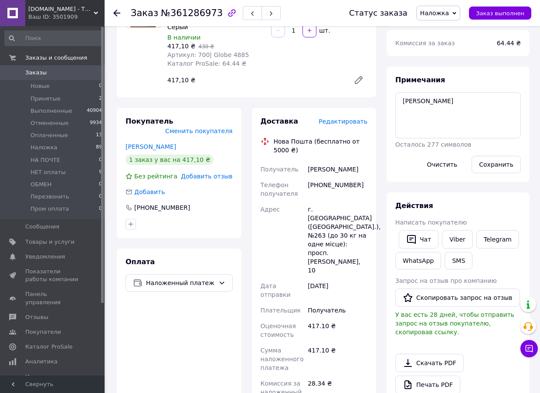
scroll to position [218, 0]
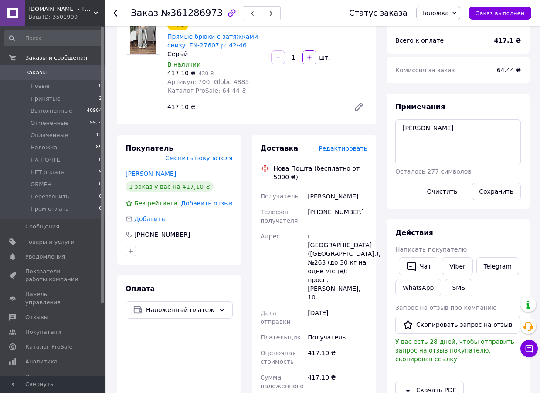
scroll to position [0, 0]
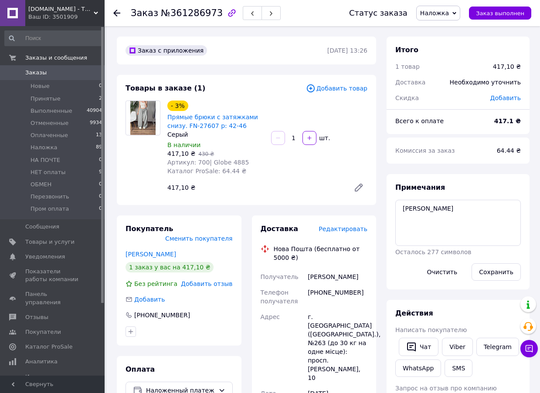
click at [179, 14] on span "№361286973" at bounding box center [192, 13] width 62 height 10
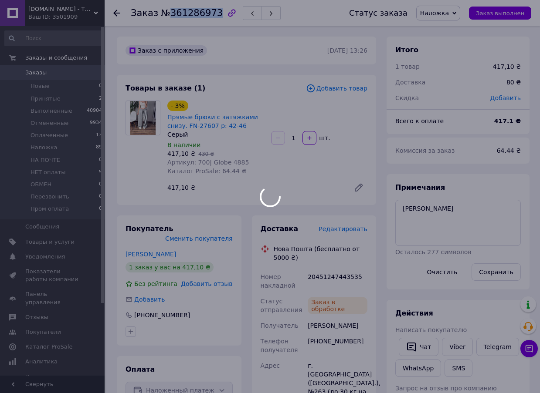
copy span "361286973"
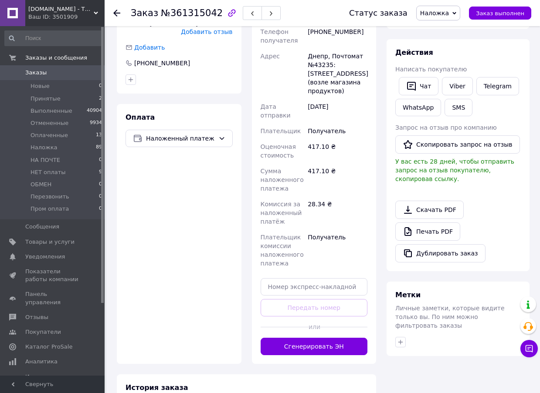
scroll to position [261, 0]
click at [324, 343] on div "Доставка Редактировать Нова Пошта (бесплатно от 5000 ₴) Получатель [PERSON_NAME…" at bounding box center [314, 158] width 125 height 409
click at [325, 338] on button "Сгенерировать ЭН" at bounding box center [313, 346] width 107 height 17
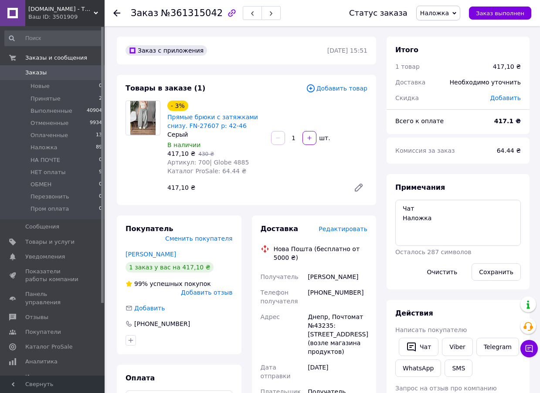
click at [181, 18] on span "№361315042" at bounding box center [192, 13] width 62 height 10
copy span "361315042"
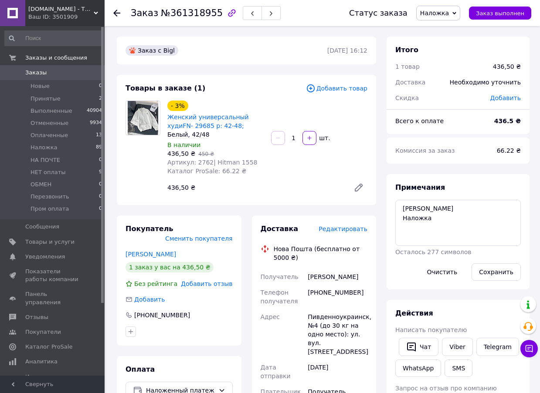
click at [356, 231] on span "Редактировать" at bounding box center [342, 229] width 49 height 7
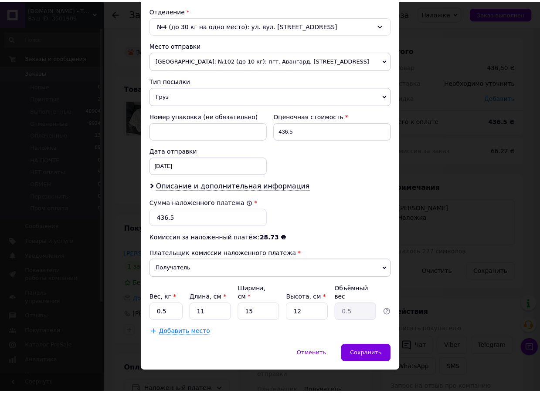
scroll to position [271, 0]
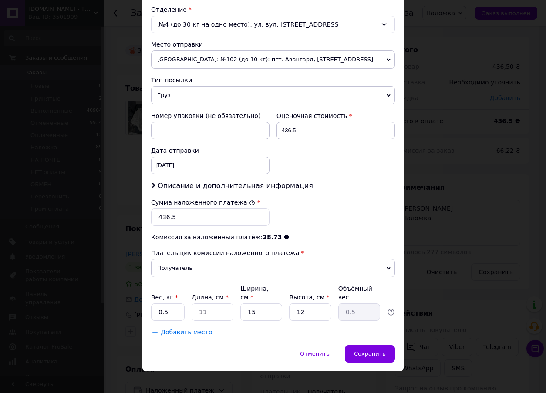
click at [444, 226] on div "× Редактирование доставки Способ доставки Нова Пошта (бесплатно от 5000 ₴) Плат…" at bounding box center [273, 196] width 546 height 393
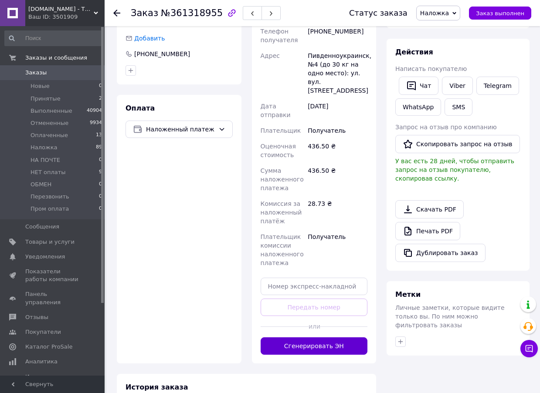
click at [330, 338] on button "Сгенерировать ЭН" at bounding box center [313, 346] width 107 height 17
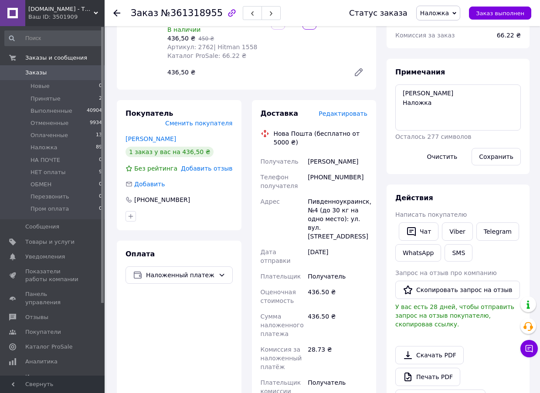
scroll to position [0, 0]
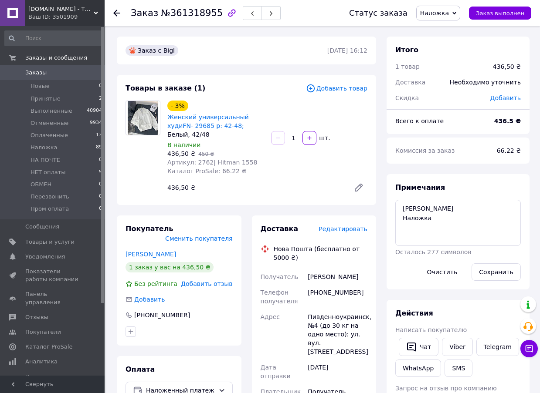
click at [184, 18] on span "№361318955" at bounding box center [192, 13] width 62 height 10
copy span "361318955"
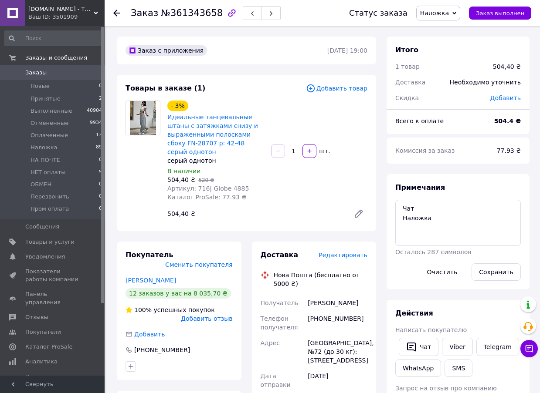
click at [341, 252] on span "Редактировать" at bounding box center [342, 255] width 49 height 7
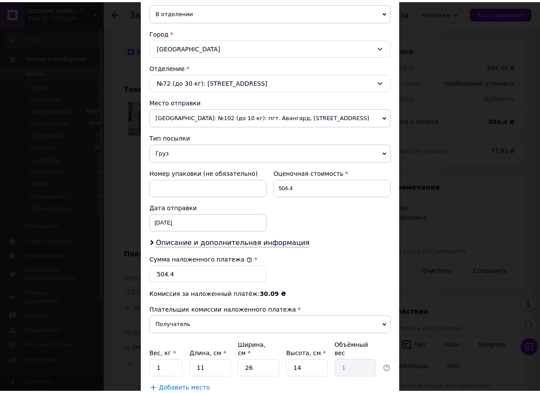
scroll to position [218, 0]
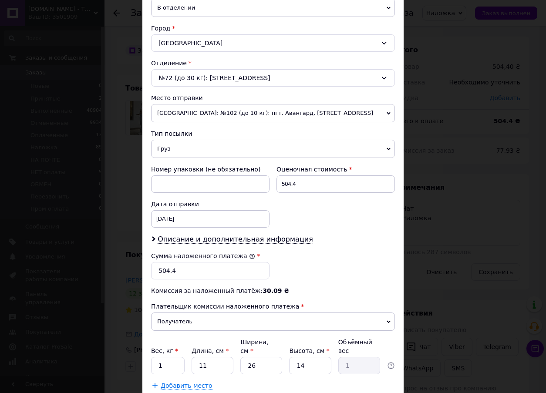
click at [426, 240] on div "× Редактирование доставки Способ доставки Нова Пошта (бесплатно от 5000 ₴) Плат…" at bounding box center [273, 196] width 546 height 393
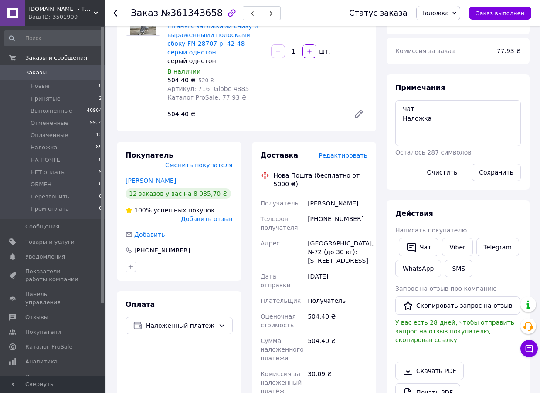
scroll to position [261, 0]
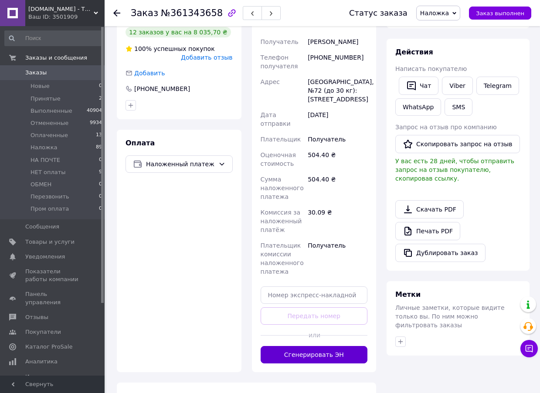
click at [335, 346] on button "Сгенерировать ЭН" at bounding box center [313, 354] width 107 height 17
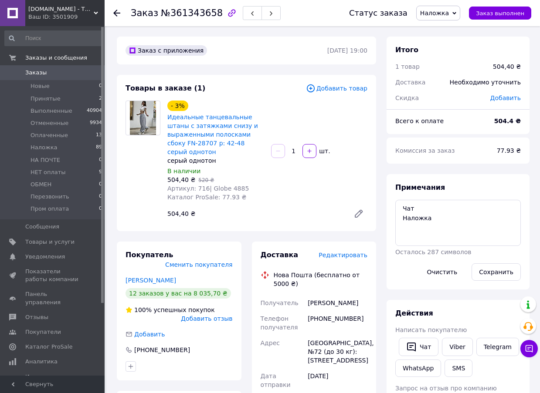
click at [193, 8] on span "№361343658" at bounding box center [192, 13] width 62 height 10
copy span "361343658"
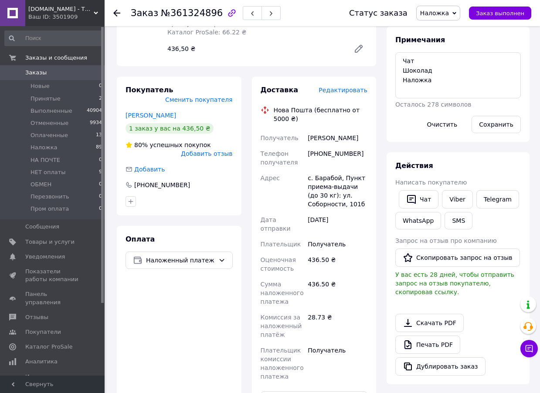
scroll to position [218, 0]
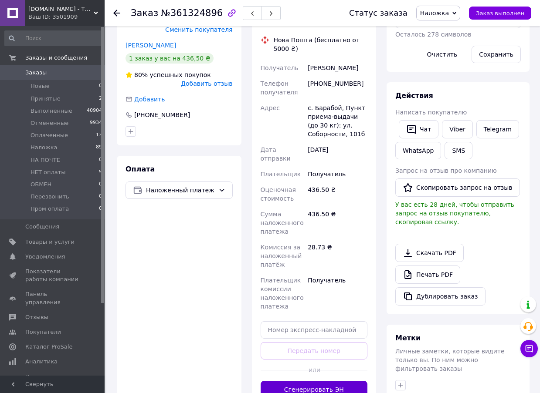
click at [329, 381] on button "Сгенерировать ЭН" at bounding box center [313, 389] width 107 height 17
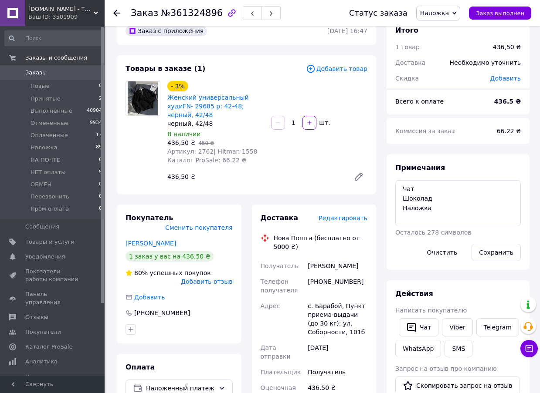
scroll to position [0, 0]
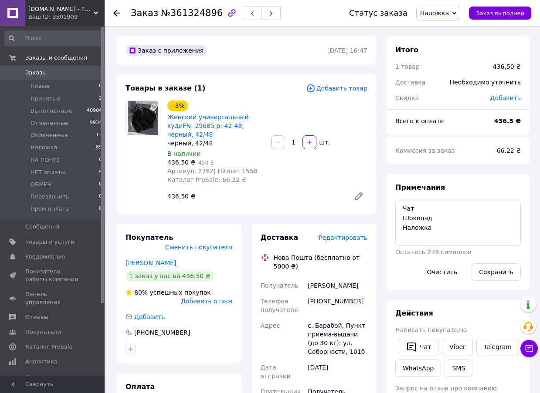
click at [192, 13] on span "№361324896" at bounding box center [192, 13] width 62 height 10
copy span "361324896"
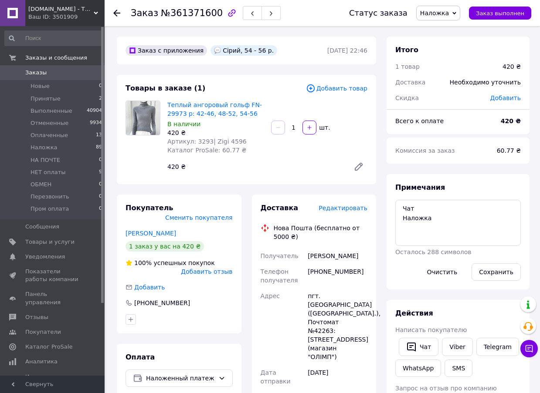
click at [351, 205] on span "Редактировать" at bounding box center [342, 208] width 49 height 7
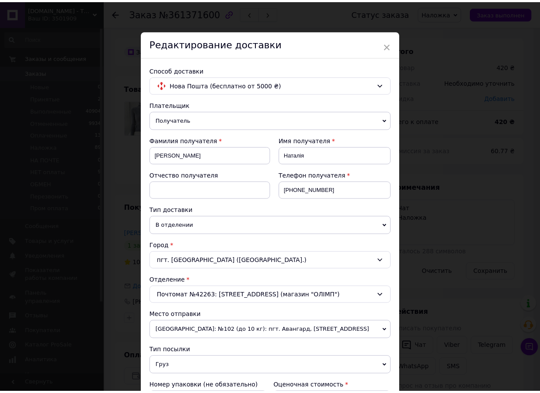
scroll to position [261, 0]
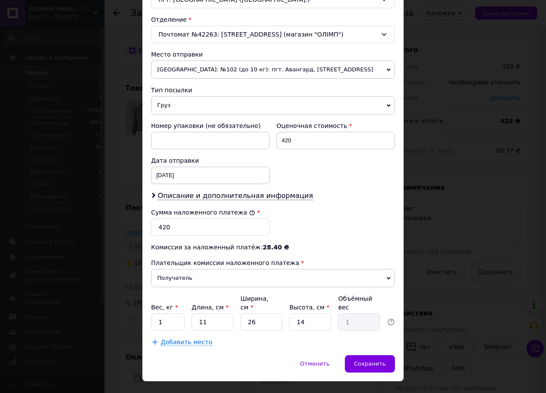
click at [436, 204] on div "× Редактирование доставки Способ доставки Нова Пошта (бесплатно от 5000 ₴) Плат…" at bounding box center [273, 196] width 546 height 393
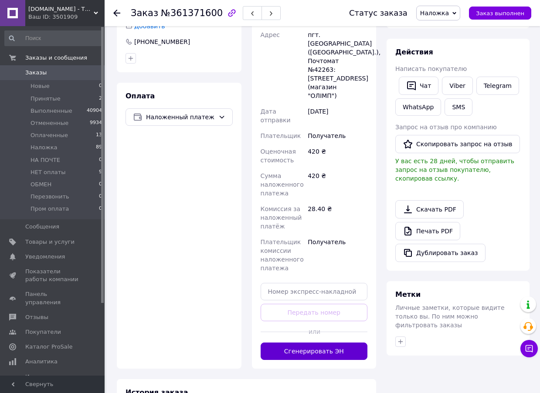
click at [327, 343] on button "Сгенерировать ЭН" at bounding box center [313, 351] width 107 height 17
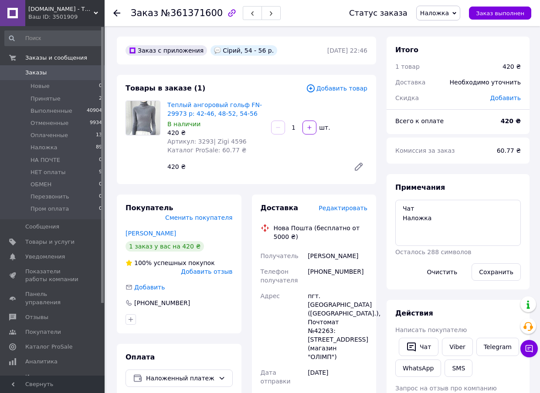
click at [193, 14] on span "№361371600" at bounding box center [192, 13] width 62 height 10
copy span "361371600"
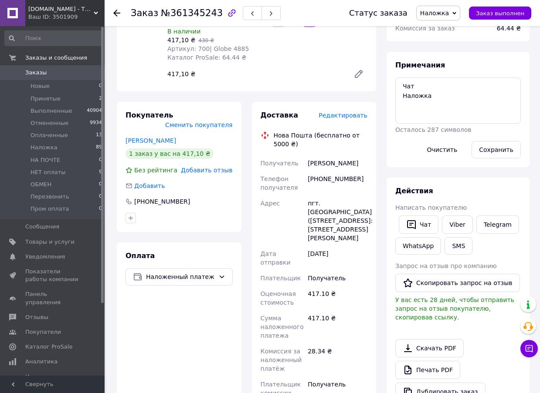
scroll to position [261, 0]
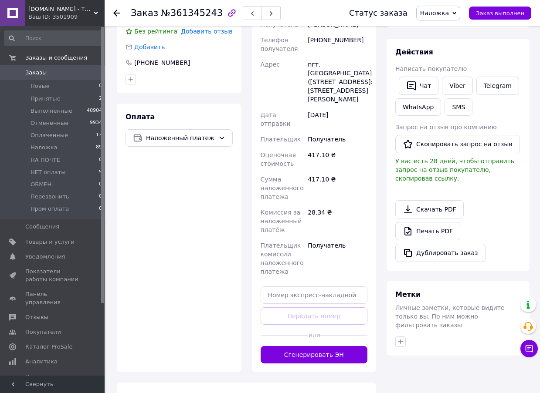
click at [333, 328] on div at bounding box center [343, 335] width 48 height 21
click at [333, 346] on button "Сгенерировать ЭН" at bounding box center [313, 354] width 107 height 17
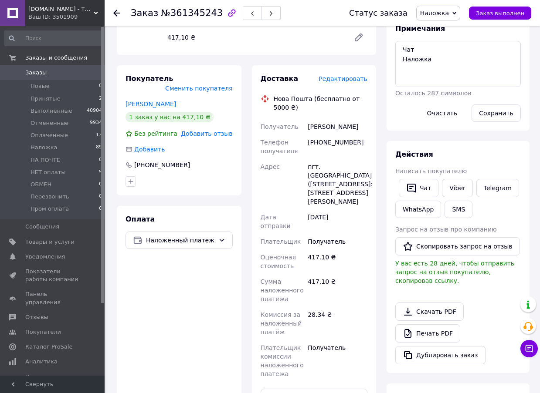
scroll to position [0, 0]
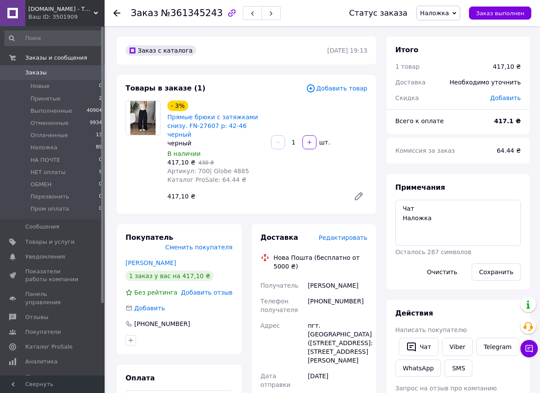
click at [176, 13] on span "№361345243" at bounding box center [192, 13] width 62 height 10
copy span "361345243"
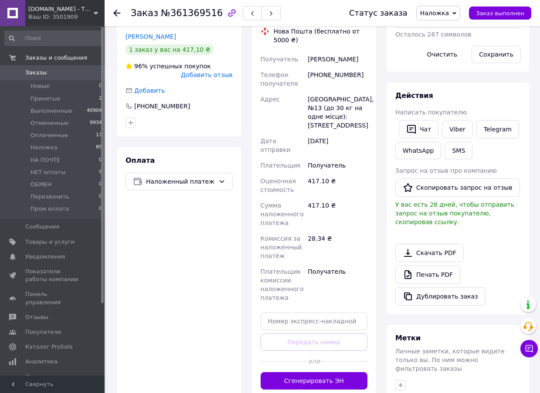
click at [335, 372] on button "Сгенерировать ЭН" at bounding box center [313, 380] width 107 height 17
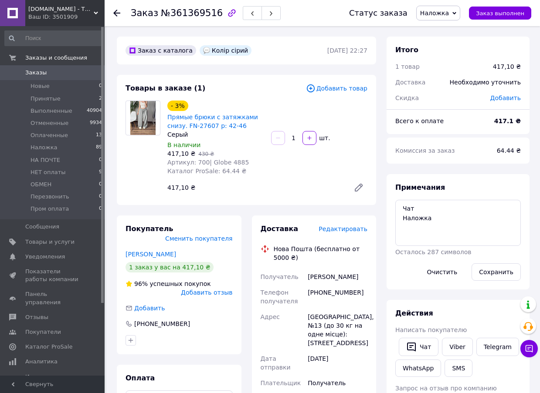
click at [178, 11] on span "№361369516" at bounding box center [192, 13] width 62 height 10
copy span "361369516"
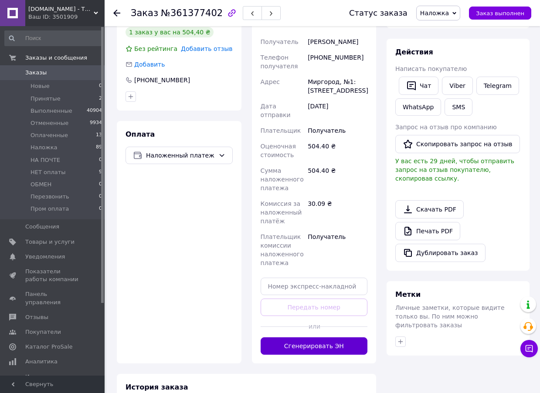
click at [333, 338] on button "Сгенерировать ЭН" at bounding box center [313, 346] width 107 height 17
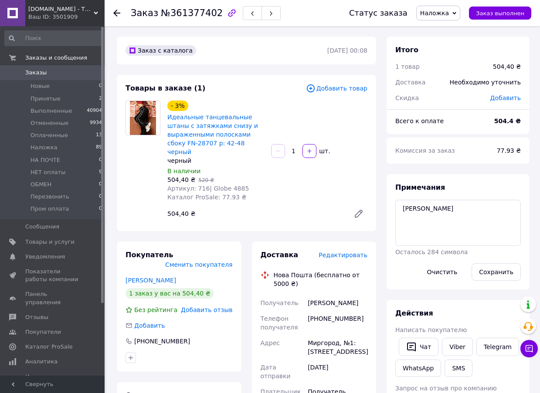
click at [197, 11] on span "№361377402" at bounding box center [192, 13] width 62 height 10
copy span "361377402"
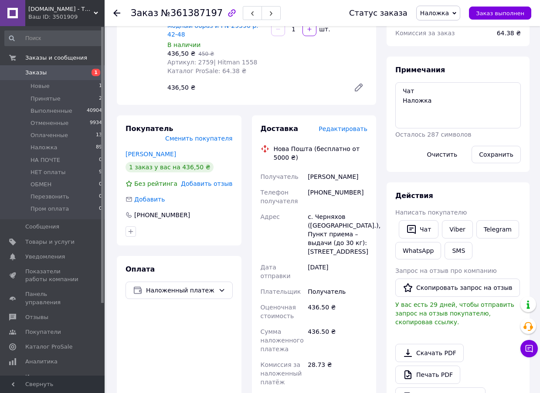
scroll to position [220, 0]
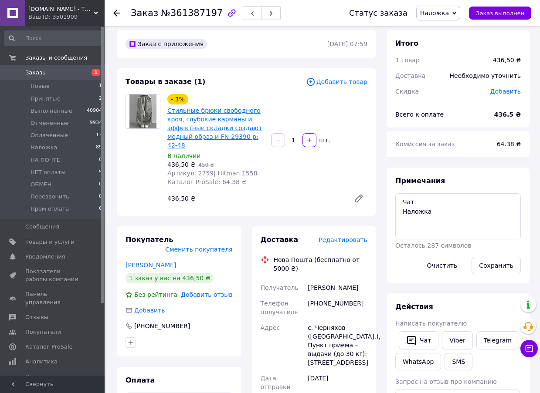
scroll to position [0, 0]
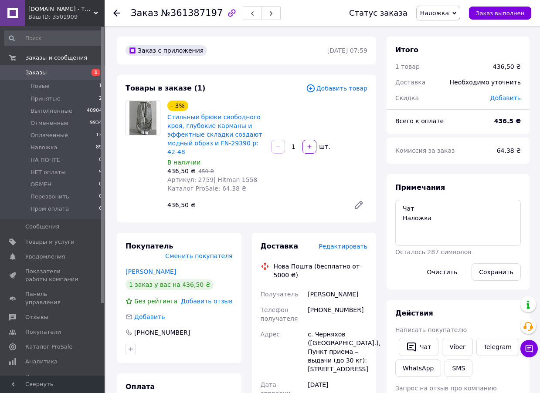
click at [194, 17] on span "№361387197" at bounding box center [192, 13] width 62 height 10
copy span "361387197"
